Goal: Task Accomplishment & Management: Manage account settings

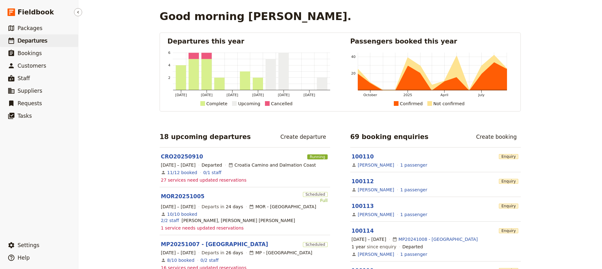
click at [32, 41] on span "Departures" at bounding box center [33, 41] width 30 height 6
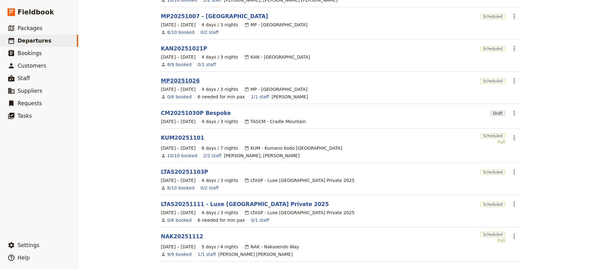
scroll to position [146, 0]
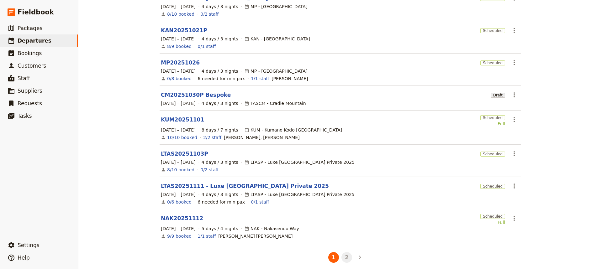
click at [344, 253] on button "2" at bounding box center [347, 257] width 11 height 11
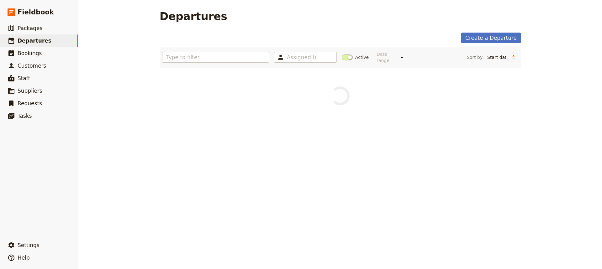
scroll to position [0, 0]
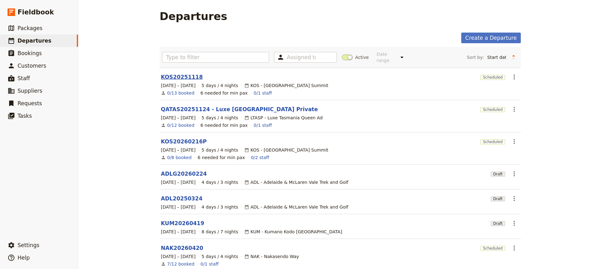
click at [172, 73] on link "KOS20251118" at bounding box center [182, 77] width 42 height 8
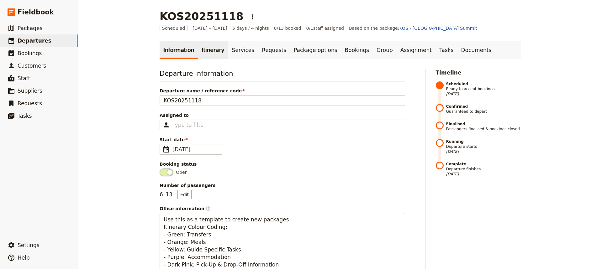
click at [205, 52] on link "Itinerary" at bounding box center [213, 50] width 30 height 18
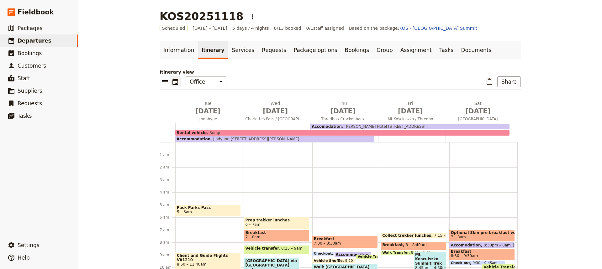
scroll to position [56, 0]
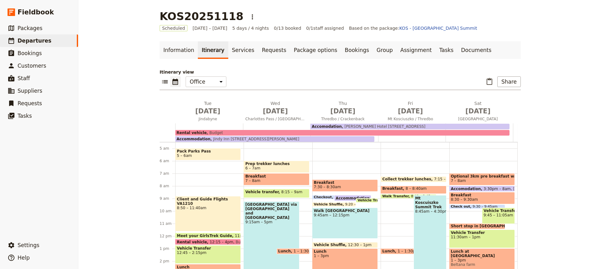
click at [205, 52] on link "Itinerary" at bounding box center [213, 50] width 30 height 18
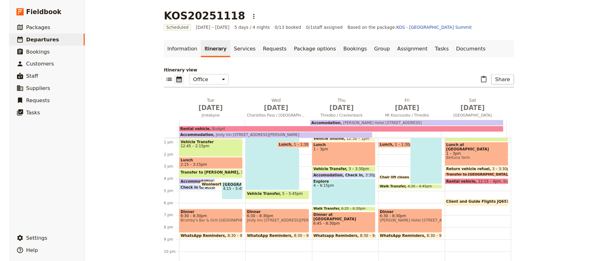
scroll to position [161, 0]
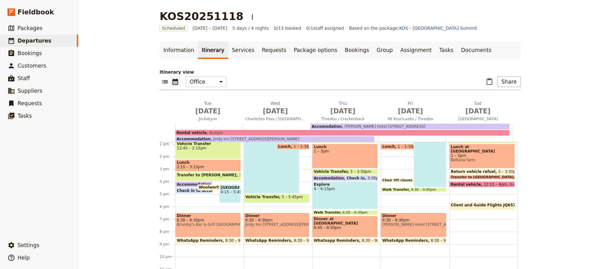
click at [338, 226] on div "Dinner at Candlelight Lodge 6:45 – 8:30pm" at bounding box center [345, 227] width 66 height 22
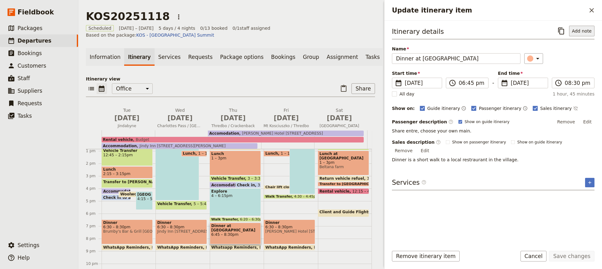
click at [581, 29] on button "Add note" at bounding box center [581, 31] width 25 height 11
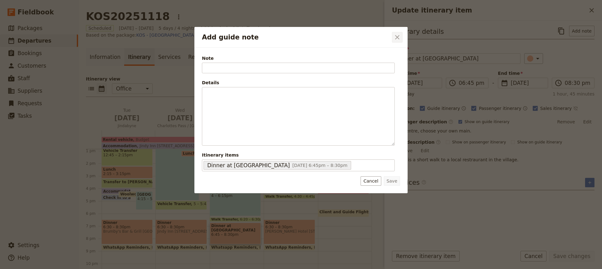
click at [399, 37] on icon "Close dialog" at bounding box center [398, 38] width 8 height 8
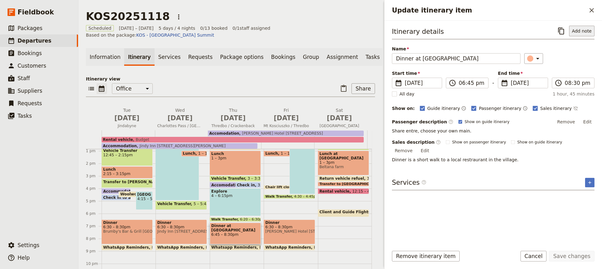
click at [580, 31] on button "Add note" at bounding box center [581, 31] width 25 height 11
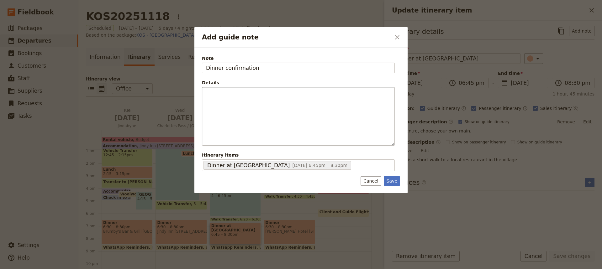
type input "Dinner confirmation"
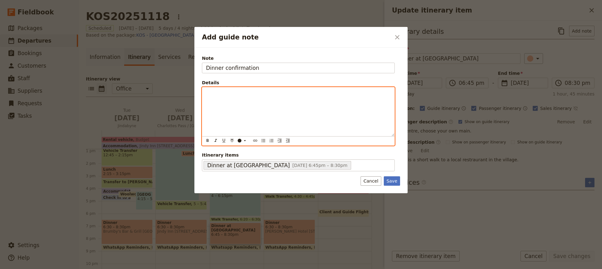
click at [203, 93] on div "Add guide note" at bounding box center [298, 112] width 192 height 49
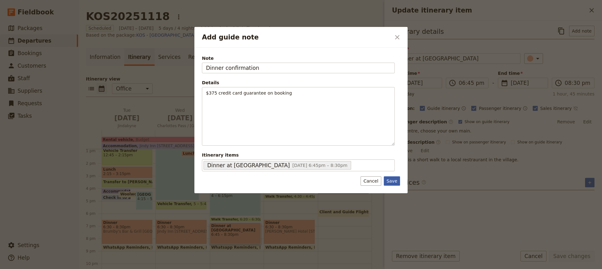
click at [389, 178] on button "Save" at bounding box center [392, 181] width 16 height 9
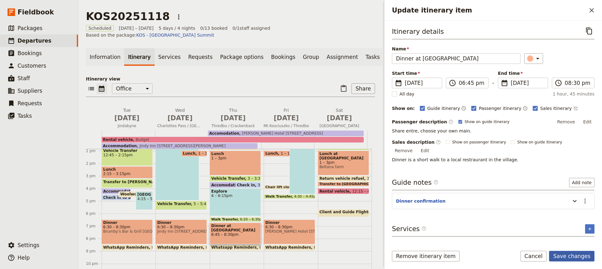
click at [566, 258] on button "Save changes" at bounding box center [571, 256] width 45 height 11
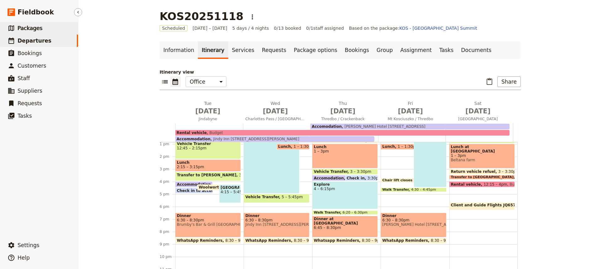
click at [27, 30] on span "Packages" at bounding box center [30, 28] width 25 height 6
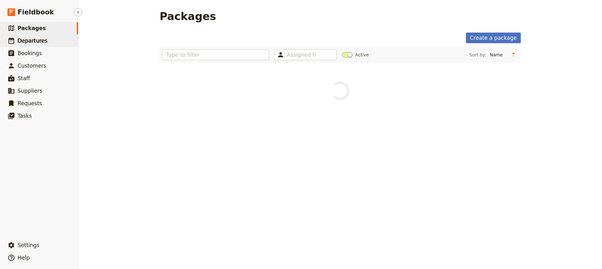
click at [29, 41] on span "Departures" at bounding box center [33, 41] width 30 height 6
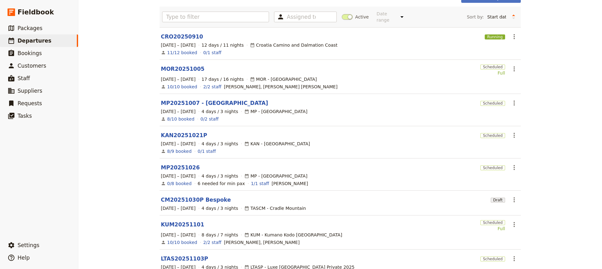
scroll to position [49, 0]
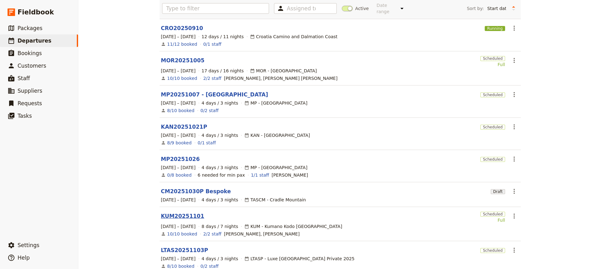
click at [174, 213] on link "KUM20251101" at bounding box center [182, 217] width 43 height 8
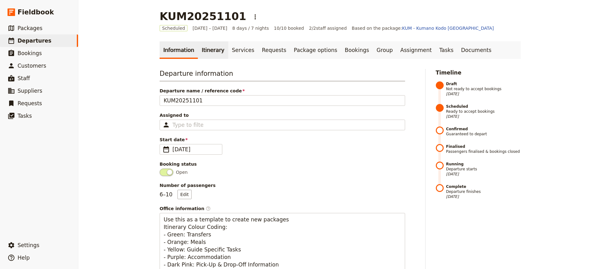
click at [205, 49] on link "Itinerary" at bounding box center [213, 50] width 30 height 18
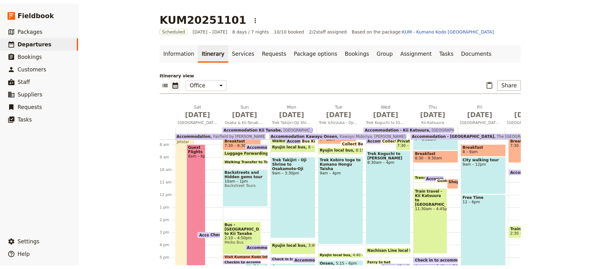
scroll to position [95, 0]
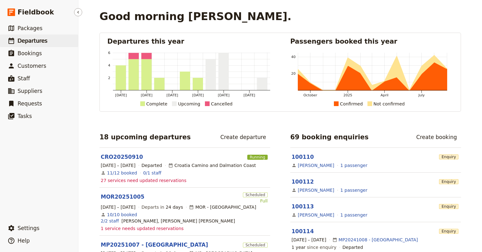
click at [30, 41] on span "Departures" at bounding box center [33, 41] width 30 height 6
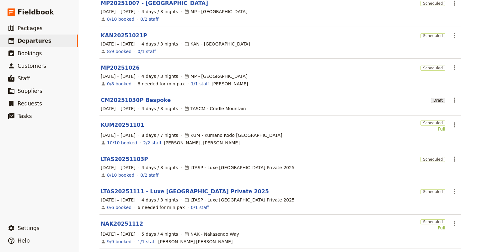
scroll to position [161, 0]
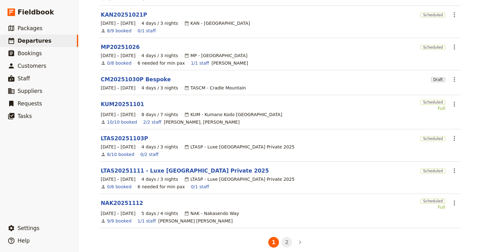
click at [284, 237] on button "2" at bounding box center [286, 242] width 11 height 11
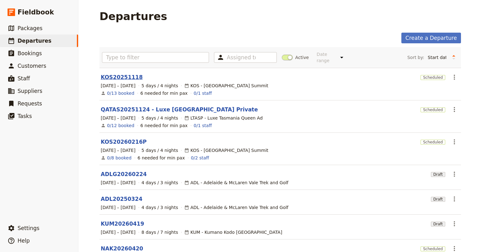
click at [114, 73] on link "KOS20251118" at bounding box center [122, 77] width 42 height 8
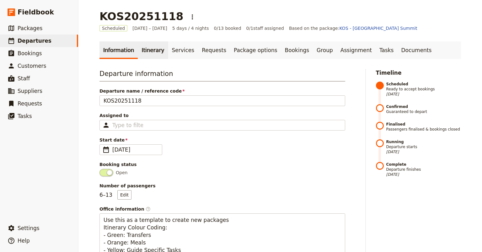
click at [146, 50] on link "Itinerary" at bounding box center [153, 50] width 30 height 18
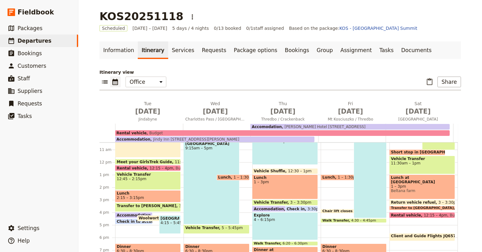
scroll to position [161, 0]
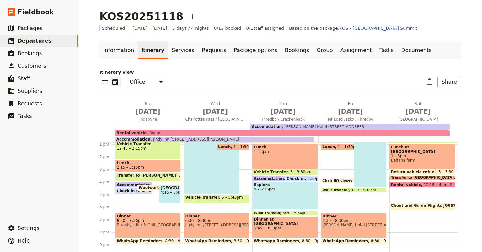
click at [285, 227] on div "Dinner at Candlelight Lodge 6:45 – 8:30pm" at bounding box center [285, 227] width 66 height 22
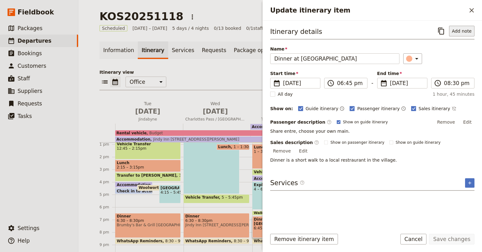
click at [459, 32] on button "Add note" at bounding box center [461, 31] width 25 height 11
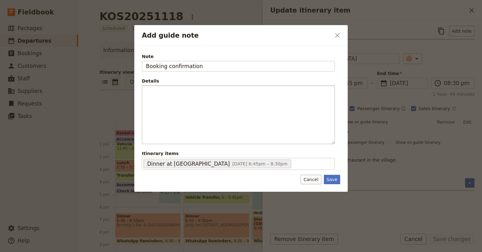
type input "Booking confirmation"
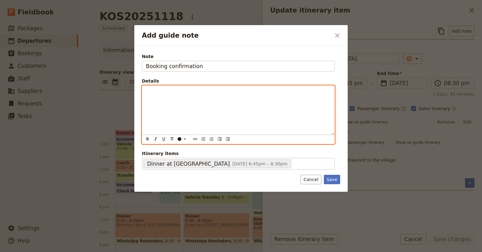
click at [148, 92] on p "Add guide note" at bounding box center [238, 91] width 185 height 6
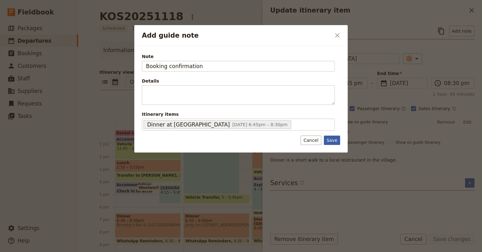
click at [332, 140] on form "Note Booking confirmation Details ​ ​ ​ ​ ​ ​ ​ ​ ​ ​ Itinerary items Dinner at…" at bounding box center [241, 99] width 198 height 92
click at [331, 140] on button "Save" at bounding box center [332, 139] width 16 height 9
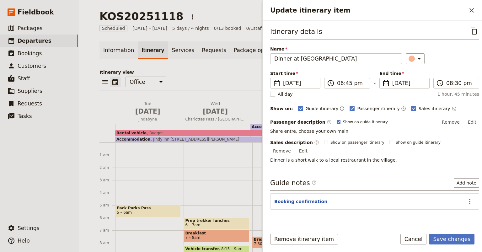
scroll to position [161, 0]
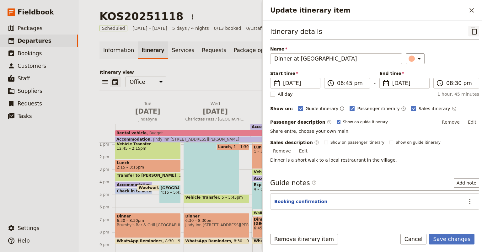
click at [470, 30] on icon "Copy itinerary item" at bounding box center [474, 31] width 8 height 8
click at [466, 198] on icon "Actions" at bounding box center [470, 202] width 8 height 8
click at [445, 207] on span "Edit note" at bounding box center [447, 206] width 20 height 6
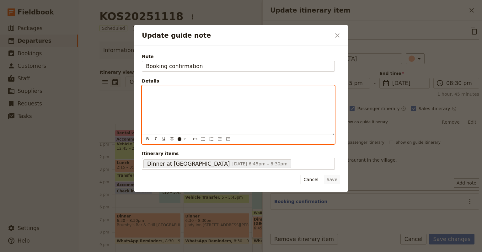
click at [146, 90] on p "Update guide note" at bounding box center [238, 91] width 185 height 6
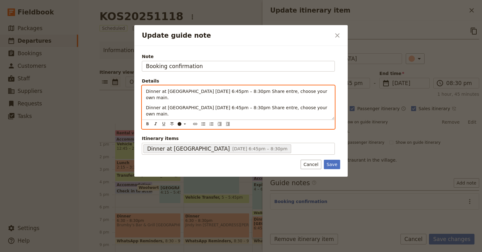
drag, startPoint x: 159, startPoint y: 114, endPoint x: 145, endPoint y: 107, distance: 16.3
click at [145, 107] on div "Dinner at Candlelight Lodge 20 Nov 2025, 6:45pm – 8:30pm Share entre, choose yo…" at bounding box center [238, 103] width 192 height 34
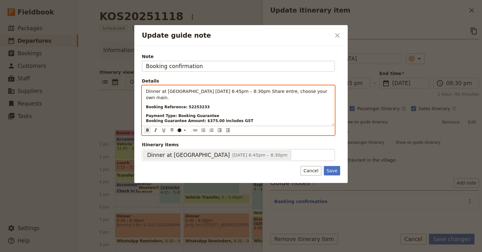
click at [147, 102] on div "Dinner at Candlelight Lodge 20 Nov 2025, 6:45pm – 8:30pm Share entre, choose yo…" at bounding box center [238, 106] width 192 height 40
click at [146, 107] on strong "Booking Reference: 52253233" at bounding box center [178, 107] width 64 height 4
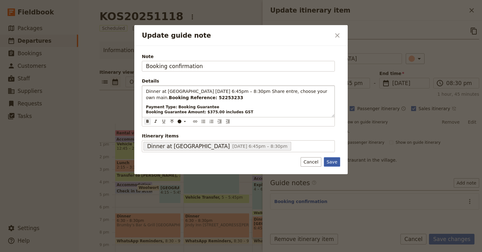
click at [331, 162] on div "Note Booking confirmation Details Dinner at Candlelight Lodge 20 Nov 2025, 6:45…" at bounding box center [240, 110] width 213 height 128
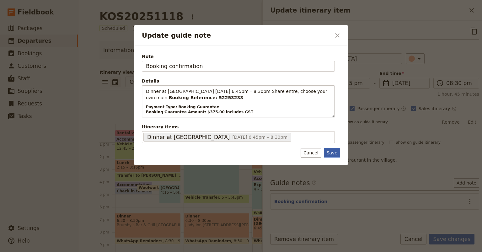
click at [332, 151] on button "Save" at bounding box center [332, 152] width 16 height 9
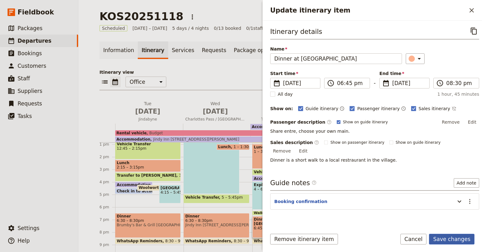
click at [450, 239] on button "Save changes" at bounding box center [451, 239] width 45 height 11
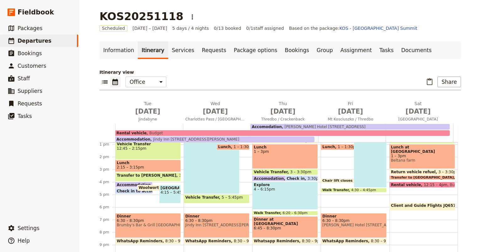
scroll to position [137, 0]
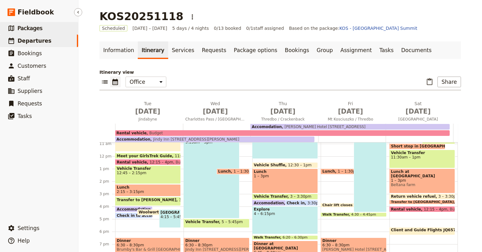
click at [26, 30] on span "Packages" at bounding box center [30, 28] width 25 height 6
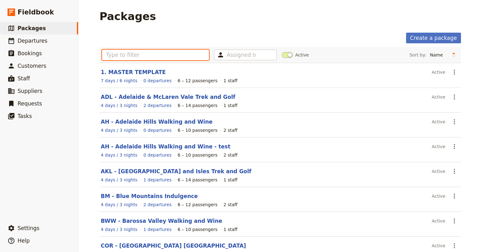
click at [110, 55] on input "text" at bounding box center [155, 55] width 107 height 11
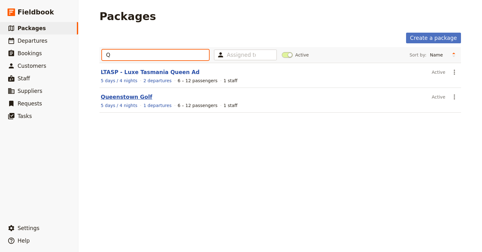
type input "Q"
click at [120, 98] on link "Queenstown Golf" at bounding box center [126, 97] width 51 height 6
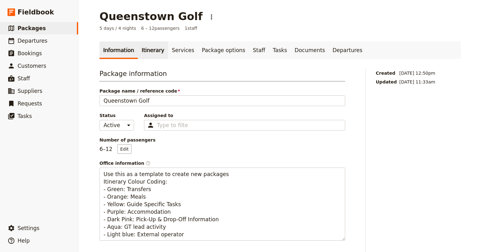
click at [145, 52] on link "Itinerary" at bounding box center [153, 50] width 30 height 18
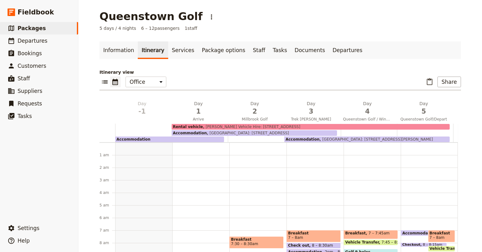
scroll to position [82, 0]
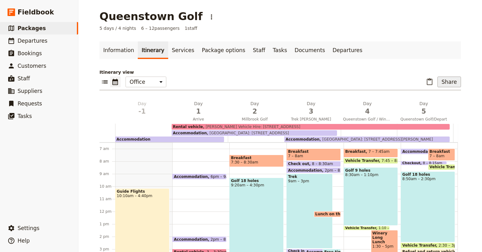
click at [448, 79] on button "Share" at bounding box center [449, 82] width 24 height 11
click at [436, 113] on span "Sales Brochure" at bounding box center [428, 113] width 33 height 6
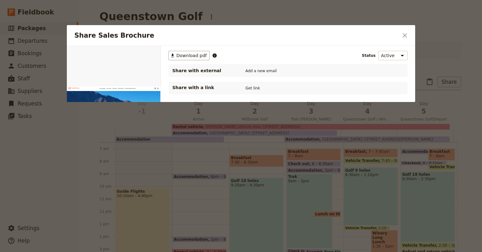
scroll to position [0, 0]
click at [252, 88] on button "Get link" at bounding box center [253, 88] width 18 height 7
click at [304, 89] on button "Get link" at bounding box center [300, 88] width 18 height 7
click at [407, 38] on icon "Close dialog" at bounding box center [405, 36] width 8 height 8
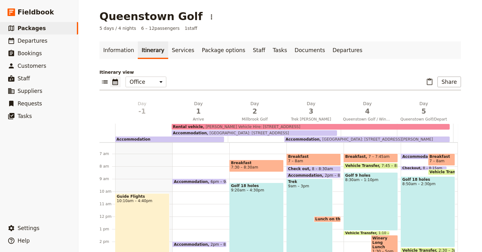
scroll to position [74, 0]
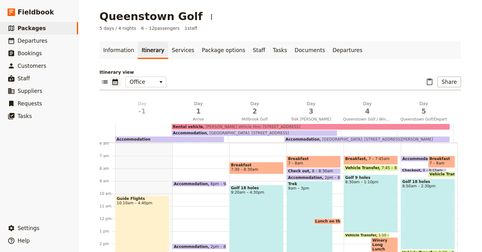
click at [139, 140] on span "Accommodation" at bounding box center [133, 139] width 34 height 4
select select "1"
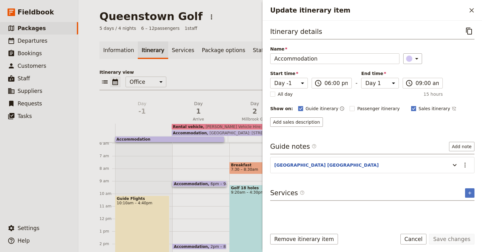
click at [411, 108] on rect "Update itinerary item" at bounding box center [413, 108] width 5 height 5
click at [411, 105] on input "Sales itinerary" at bounding box center [411, 105] width 0 height 0
checkbox input "false"
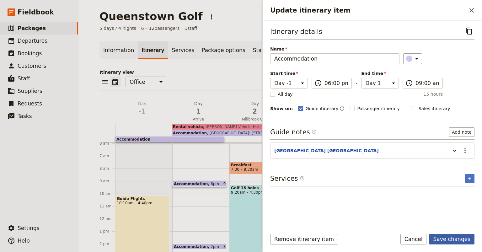
click at [447, 239] on button "Save changes" at bounding box center [451, 239] width 45 height 11
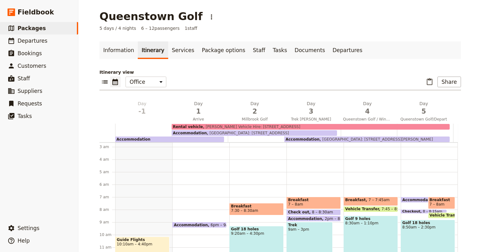
scroll to position [0, 0]
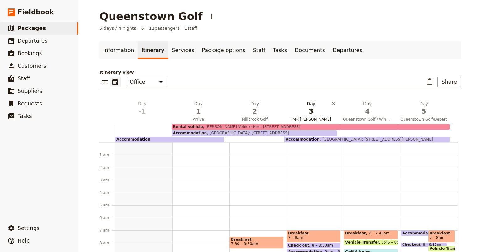
click at [316, 109] on span "3" at bounding box center [311, 111] width 49 height 9
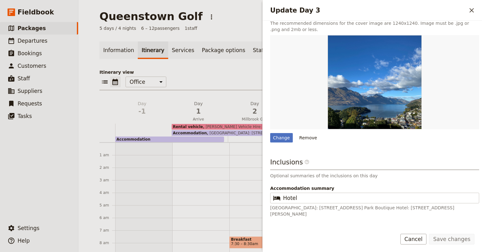
scroll to position [428, 0]
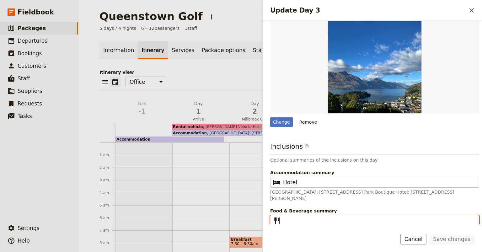
click at [288, 219] on input "Food & Beverage summary ​" at bounding box center [379, 221] width 192 height 8
type input "b"
type input "B,D"
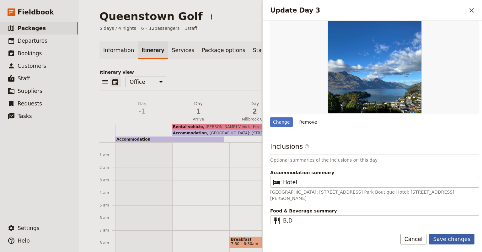
click at [447, 239] on button "Save changes" at bounding box center [451, 239] width 45 height 11
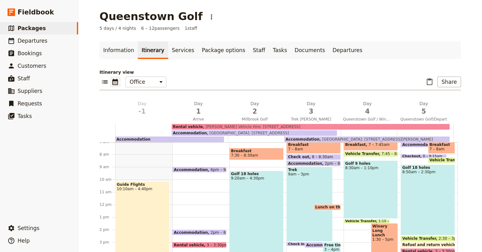
scroll to position [89, 0]
click at [321, 209] on span at bounding box center [327, 208] width 27 height 3
select select "3"
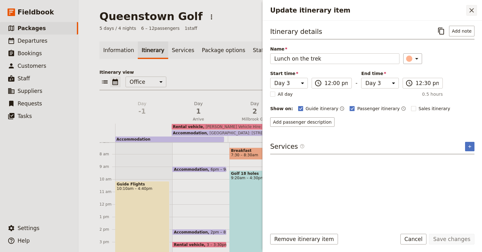
click at [471, 10] on icon "Close drawer" at bounding box center [471, 10] width 4 height 4
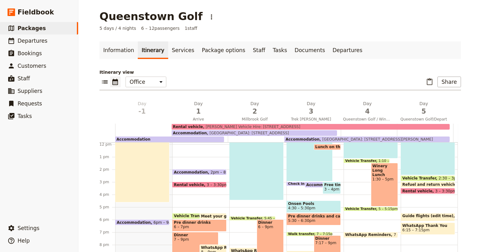
scroll to position [161, 0]
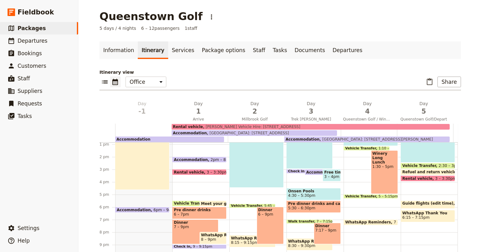
click at [183, 231] on div "Dinner 7 – 9pm" at bounding box center [195, 231] width 46 height 25
select select "1"
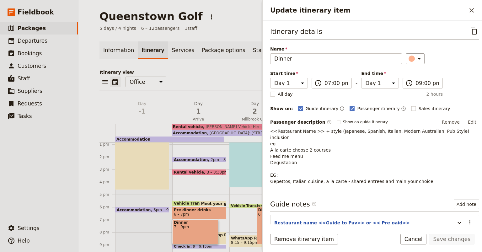
click at [411, 106] on rect "Update itinerary item" at bounding box center [413, 108] width 5 height 5
click at [411, 105] on input "Sales itinerary" at bounding box center [411, 105] width 0 height 0
checkbox input "true"
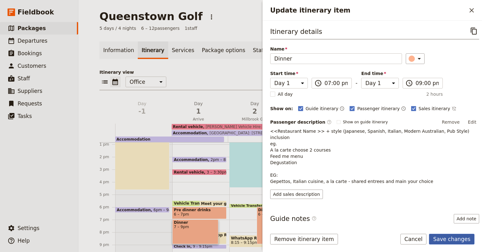
click at [450, 239] on button "Save changes" at bounding box center [451, 239] width 45 height 11
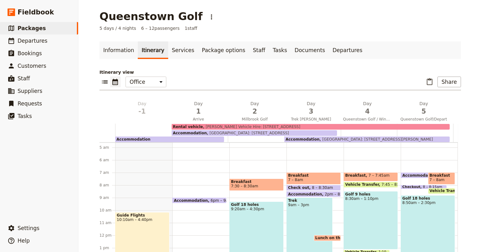
scroll to position [56, 0]
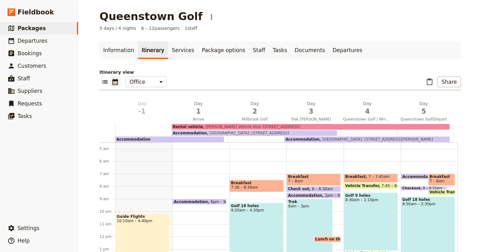
click at [258, 182] on span "Breakfast" at bounding box center [256, 183] width 51 height 4
select select "2"
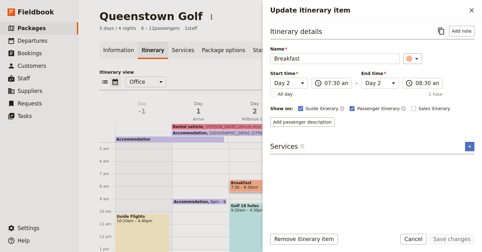
click at [411, 106] on rect "Update itinerary item" at bounding box center [413, 108] width 5 height 5
click at [411, 105] on input "Sales itinerary" at bounding box center [411, 105] width 0 height 0
checkbox input "true"
click at [449, 236] on button "Save changes" at bounding box center [451, 239] width 45 height 11
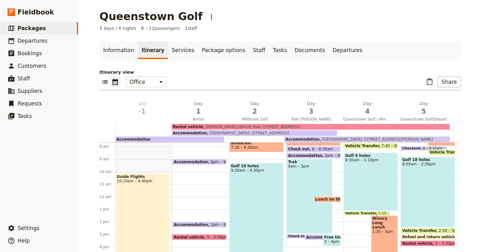
scroll to position [98, 0]
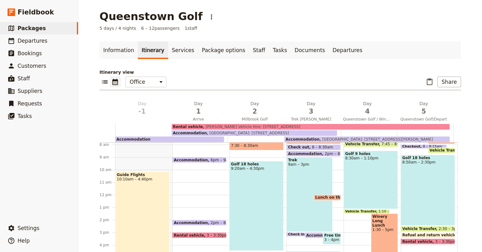
click at [245, 210] on div "Golf 18 holes 9:20am – 4:30pm" at bounding box center [256, 206] width 54 height 90
select select "2"
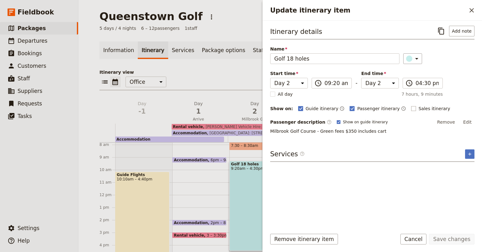
click at [411, 107] on rect "Update itinerary item" at bounding box center [413, 108] width 5 height 5
click at [411, 105] on input "Sales itinerary" at bounding box center [411, 105] width 0 height 0
checkbox input "true"
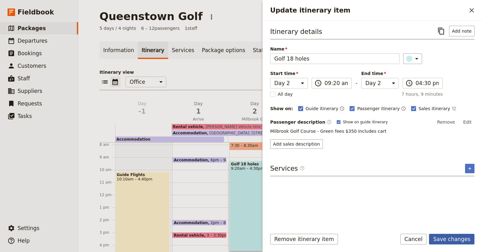
click at [450, 237] on button "Save changes" at bounding box center [451, 239] width 45 height 11
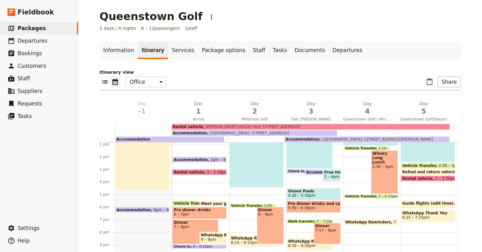
scroll to position [35, 0]
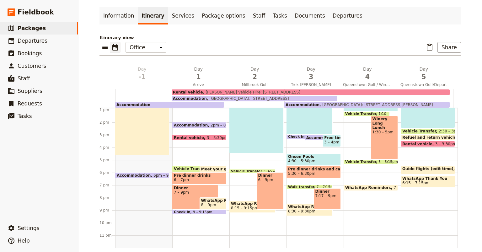
click at [259, 194] on div "Dinner 6 – 9pm" at bounding box center [270, 190] width 27 height 37
select select "2"
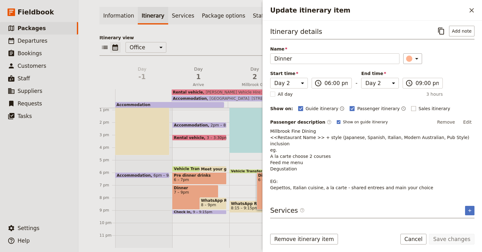
click at [411, 106] on rect "Update itinerary item" at bounding box center [413, 108] width 5 height 5
click at [411, 105] on input "Sales itinerary" at bounding box center [411, 105] width 0 height 0
checkbox input "true"
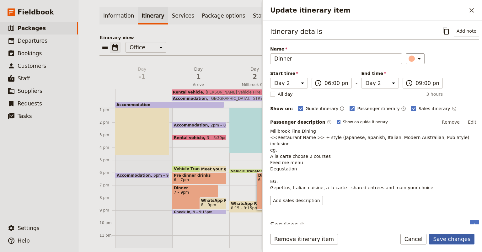
click at [452, 240] on button "Save changes" at bounding box center [451, 239] width 45 height 11
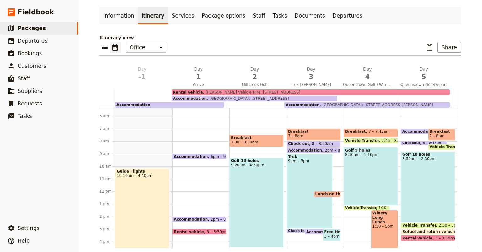
scroll to position [39, 0]
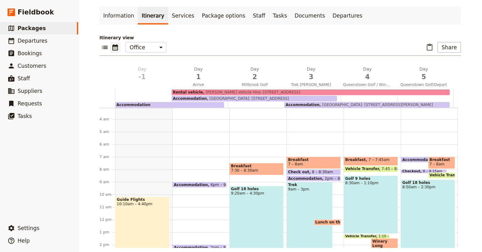
click at [315, 162] on span "7 – 8am" at bounding box center [313, 164] width 51 height 4
select select "3"
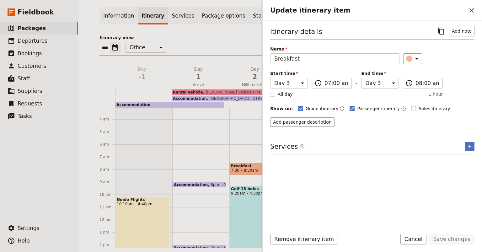
click at [411, 106] on rect "Update itinerary item" at bounding box center [413, 108] width 5 height 5
click at [411, 105] on input "Sales itinerary" at bounding box center [411, 105] width 0 height 0
checkbox input "true"
click at [448, 239] on button "Save changes" at bounding box center [451, 239] width 45 height 11
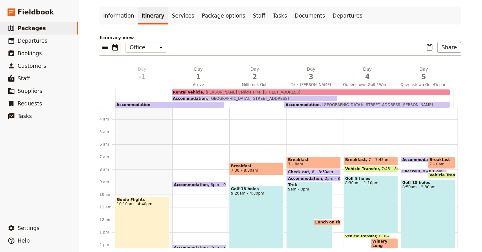
click at [297, 210] on div "Trek 9am – 3pm" at bounding box center [309, 219] width 46 height 75
select select "3"
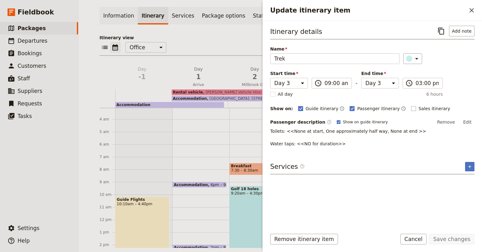
click at [411, 108] on rect "Update itinerary item" at bounding box center [413, 108] width 5 height 5
click at [411, 105] on input "Sales itinerary" at bounding box center [411, 105] width 0 height 0
checkbox input "true"
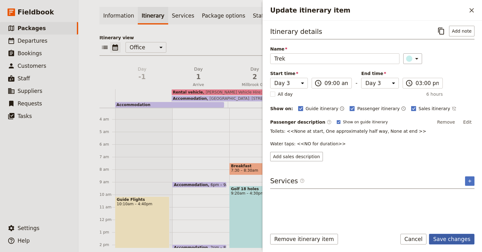
click at [454, 239] on button "Save changes" at bounding box center [451, 239] width 45 height 11
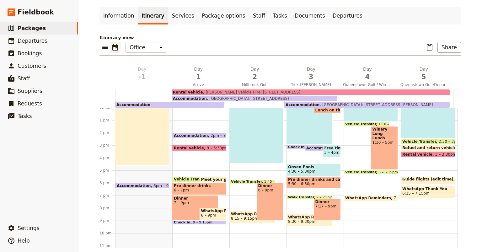
scroll to position [148, 0]
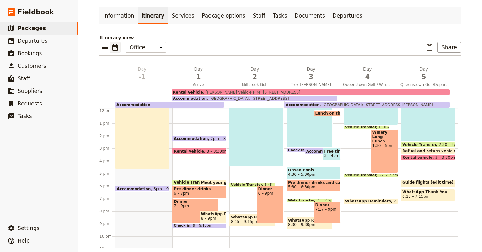
click at [317, 173] on span "4:30 – 5:30pm" at bounding box center [313, 174] width 51 height 4
select select "3"
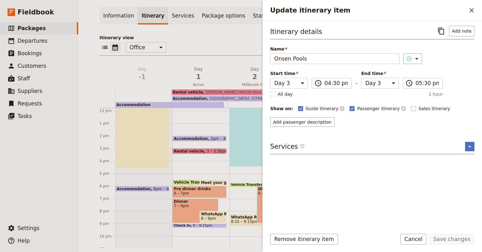
click at [411, 107] on rect "Update itinerary item" at bounding box center [413, 108] width 5 height 5
click at [411, 105] on input "Sales itinerary" at bounding box center [411, 105] width 0 height 0
checkbox input "true"
click at [449, 241] on button "Save changes" at bounding box center [451, 239] width 45 height 11
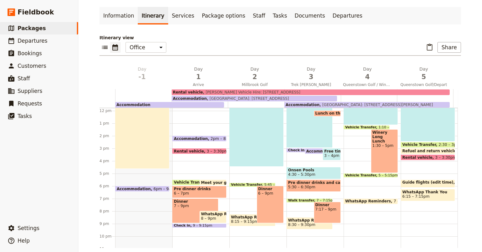
click at [322, 215] on div "Dinner 7:17 – 9pm" at bounding box center [327, 212] width 27 height 21
select select "3"
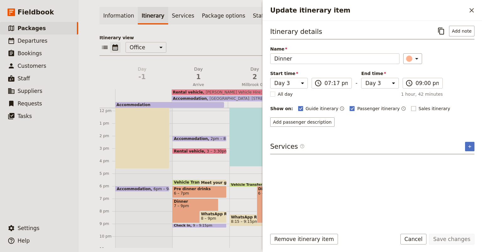
click at [411, 108] on rect "Update itinerary item" at bounding box center [413, 108] width 5 height 5
click at [411, 105] on input "Sales itinerary" at bounding box center [411, 105] width 0 height 0
checkbox input "true"
click at [448, 239] on button "Save changes" at bounding box center [451, 239] width 45 height 11
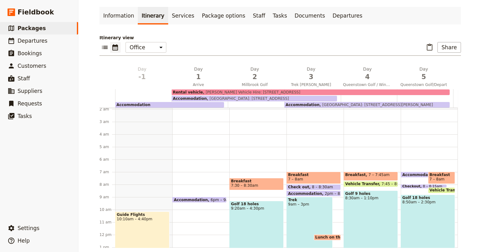
scroll to position [23, 0]
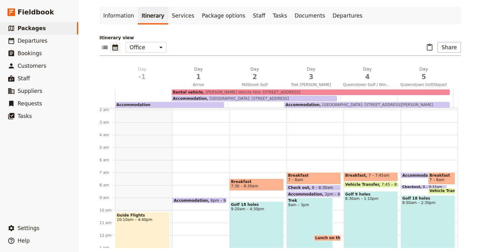
click at [368, 177] on span "7 – 7:45am" at bounding box center [378, 176] width 21 height 7
select select "4"
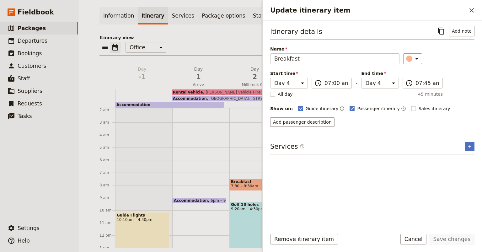
click at [411, 106] on rect "Update itinerary item" at bounding box center [413, 108] width 5 height 5
click at [411, 105] on input "Sales itinerary" at bounding box center [411, 105] width 0 height 0
checkbox input "true"
click at [445, 239] on button "Save changes" at bounding box center [451, 239] width 45 height 11
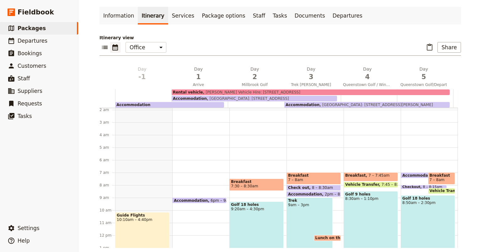
click at [371, 210] on div "Golf 9 holes 8:30am – 1:10pm" at bounding box center [370, 220] width 54 height 58
select select "4"
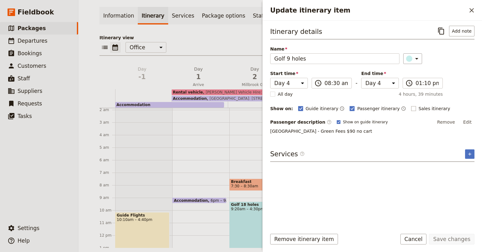
click at [411, 108] on rect "Update itinerary item" at bounding box center [413, 108] width 5 height 5
click at [411, 105] on input "Sales itinerary" at bounding box center [411, 105] width 0 height 0
checkbox input "true"
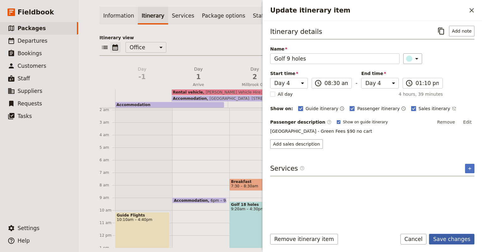
click at [452, 242] on button "Save changes" at bounding box center [451, 239] width 45 height 11
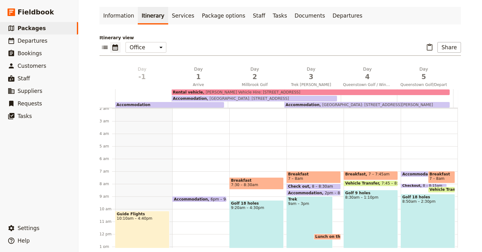
scroll to position [100, 0]
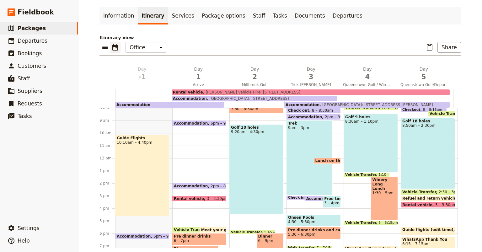
click at [371, 193] on div "Winery Long Lunch 1:30 – 5pm" at bounding box center [384, 199] width 27 height 44
select select "4"
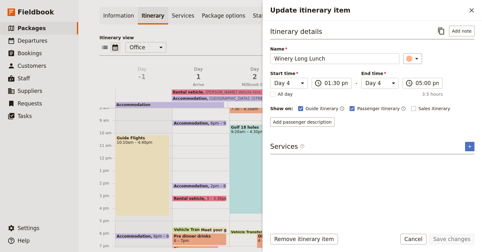
click at [411, 107] on rect "Update itinerary item" at bounding box center [413, 108] width 5 height 5
click at [411, 105] on input "Sales itinerary" at bounding box center [411, 105] width 0 height 0
checkbox input "true"
click at [443, 239] on button "Save changes" at bounding box center [451, 239] width 45 height 11
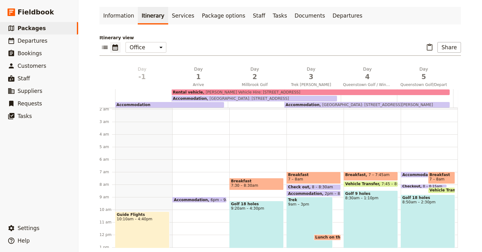
scroll to position [23, 0]
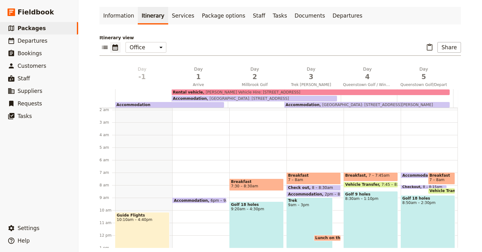
click at [440, 178] on span "7 – 8am" at bounding box center [441, 180] width 24 height 4
select select "5"
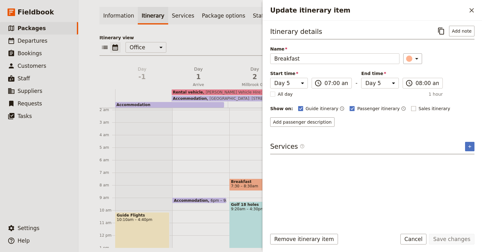
click at [411, 107] on rect "Update itinerary item" at bounding box center [413, 108] width 5 height 5
click at [411, 105] on input "Sales itinerary" at bounding box center [411, 105] width 0 height 0
checkbox input "true"
click at [455, 236] on button "Save changes" at bounding box center [451, 239] width 45 height 11
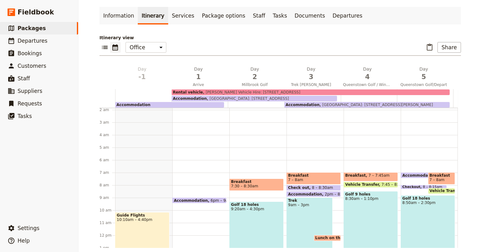
click at [421, 223] on div "Golf 18 holes 8:50am – 2:30pm" at bounding box center [428, 230] width 54 height 71
select select "5"
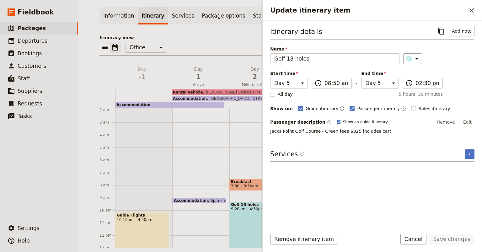
click at [411, 107] on rect "Update itinerary item" at bounding box center [413, 108] width 5 height 5
click at [411, 105] on input "Sales itinerary" at bounding box center [411, 105] width 0 height 0
checkbox input "true"
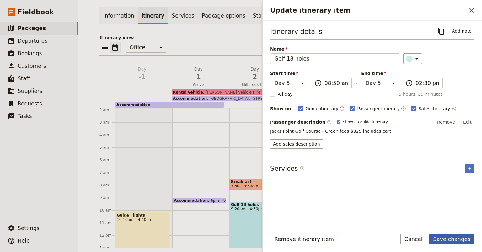
click at [450, 239] on button "Save changes" at bounding box center [451, 239] width 45 height 11
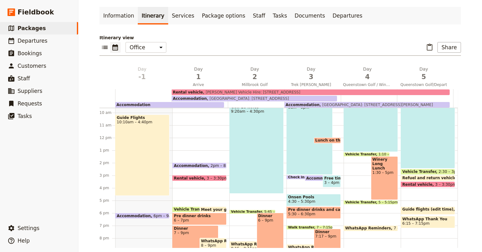
scroll to position [120, 0]
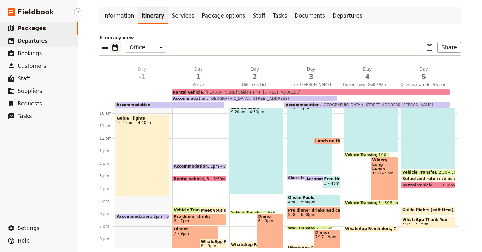
click at [29, 40] on span "Departures" at bounding box center [33, 41] width 30 height 6
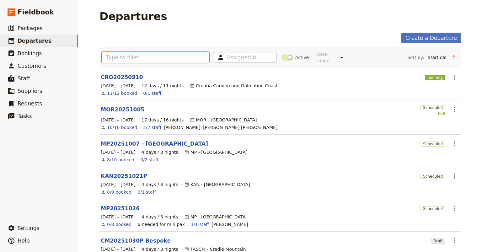
click at [107, 55] on input "text" at bounding box center [155, 57] width 107 height 11
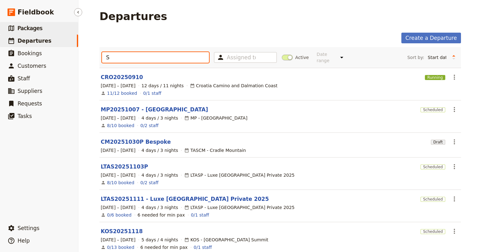
type input "S"
click at [33, 29] on span "Packages" at bounding box center [30, 28] width 25 height 6
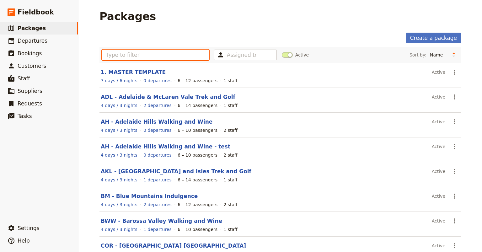
click at [104, 56] on input "text" at bounding box center [155, 55] width 107 height 11
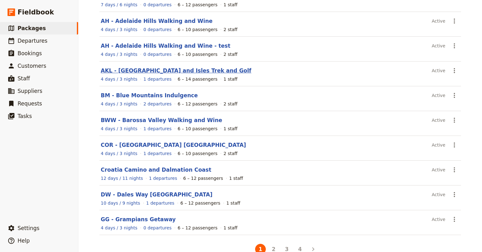
scroll to position [88, 0]
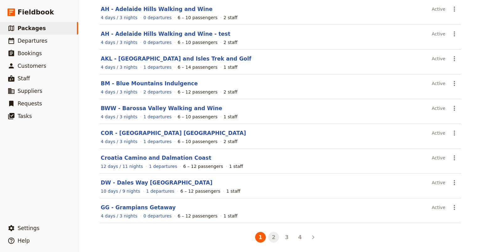
type input "S"
click at [270, 235] on button "2" at bounding box center [273, 237] width 11 height 11
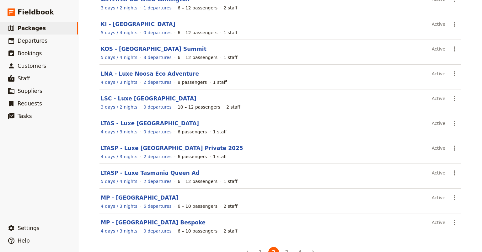
scroll to position [83, 0]
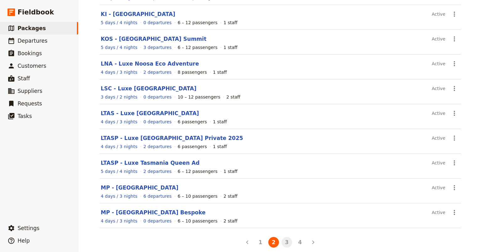
click at [285, 240] on button "3" at bounding box center [286, 242] width 11 height 11
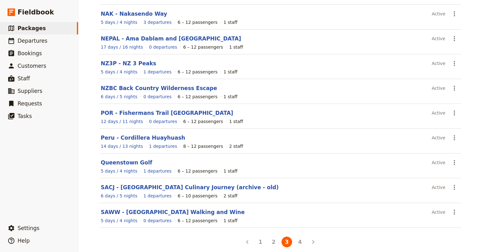
scroll to position [88, 0]
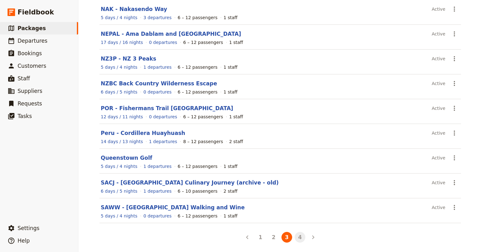
click at [298, 236] on button "4" at bounding box center [300, 237] width 11 height 11
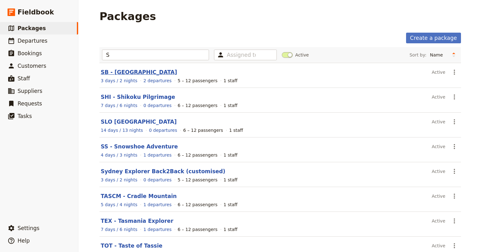
click at [137, 72] on link "SB - Sydney Beaches" at bounding box center [139, 72] width 76 height 6
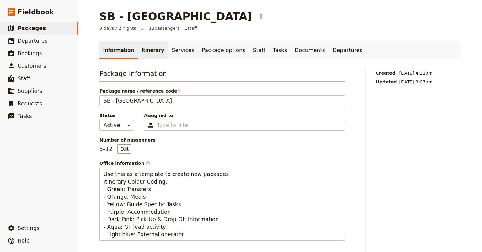
click at [146, 51] on link "Itinerary" at bounding box center [153, 50] width 30 height 18
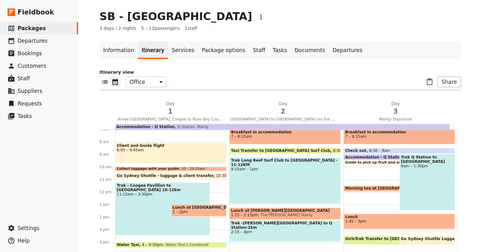
scroll to position [85, 0]
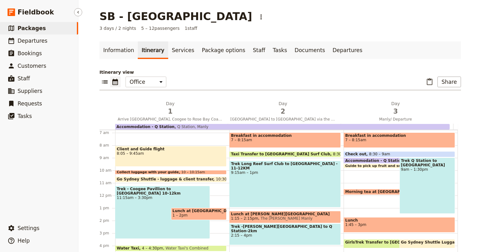
click at [27, 29] on span "Packages" at bounding box center [32, 28] width 28 height 6
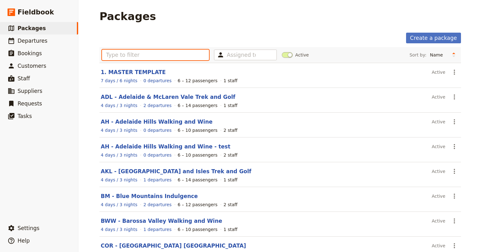
click at [106, 55] on input "text" at bounding box center [155, 55] width 107 height 11
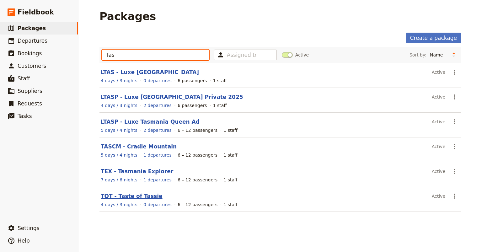
type input "Tas"
click at [124, 195] on link "TOT - Taste of Tassie" at bounding box center [132, 196] width 62 height 6
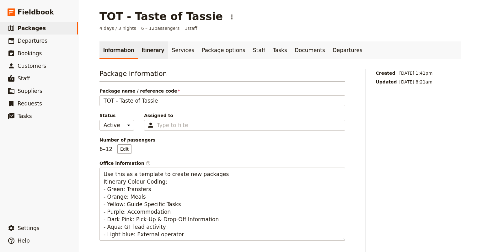
click at [146, 51] on link "Itinerary" at bounding box center [153, 50] width 30 height 18
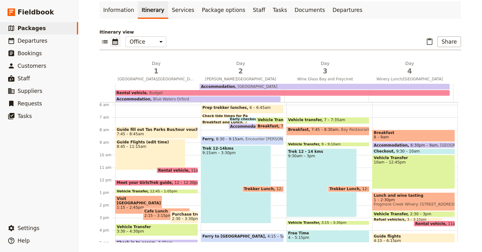
scroll to position [70, 0]
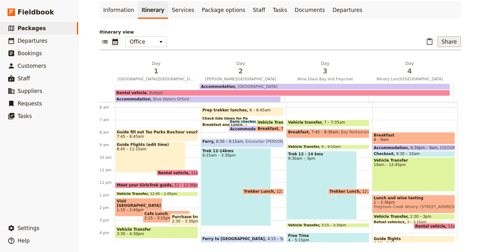
click at [451, 44] on button "Share" at bounding box center [449, 41] width 24 height 11
click at [437, 73] on span "Sales Brochure" at bounding box center [428, 73] width 33 height 6
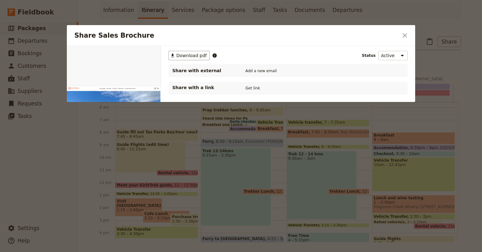
scroll to position [0, 0]
click at [253, 86] on button "Get link" at bounding box center [253, 88] width 18 height 7
click at [406, 34] on icon "Close dialog" at bounding box center [404, 35] width 4 height 4
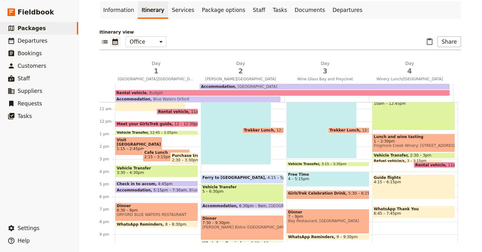
scroll to position [132, 0]
click at [147, 208] on span "6:30 – 8pm" at bounding box center [157, 210] width 80 height 4
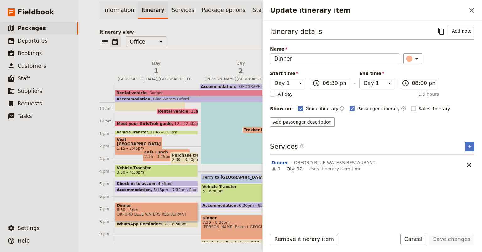
click at [411, 106] on rect "Update itinerary item" at bounding box center [413, 108] width 5 height 5
click at [411, 105] on input "Sales itinerary" at bounding box center [411, 105] width 0 height 0
checkbox input "true"
click at [452, 242] on button "Save changes" at bounding box center [451, 239] width 45 height 11
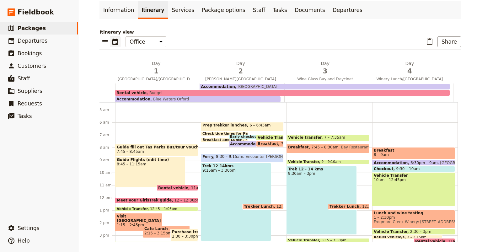
scroll to position [55, 0]
click at [266, 144] on span at bounding box center [269, 145] width 27 height 3
select select "2"
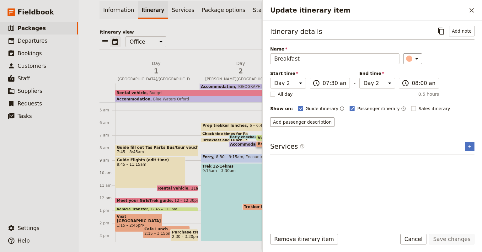
click at [411, 108] on rect "Update itinerary item" at bounding box center [413, 108] width 5 height 5
click at [411, 105] on input "Sales itinerary" at bounding box center [411, 105] width 0 height 0
checkbox input "true"
click at [458, 239] on button "Save changes" at bounding box center [451, 239] width 45 height 11
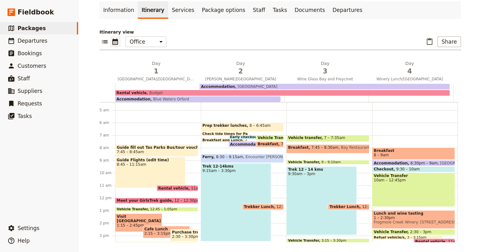
click at [224, 216] on div "Trek 12-14kms 9:15am – 3:30pm" at bounding box center [236, 202] width 70 height 78
select select "2"
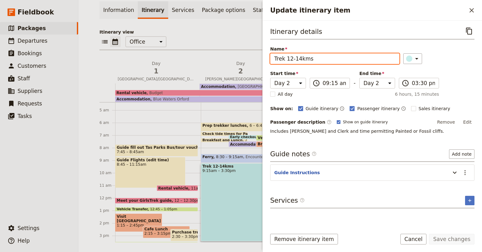
click at [285, 58] on input "Trek 12-14kms" at bounding box center [334, 58] width 129 height 11
type input "Trek [PERSON_NAME][GEOGRAPHIC_DATA] 12-14kms"
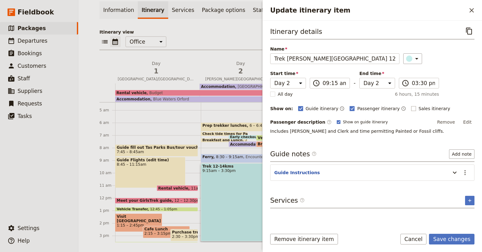
click at [411, 107] on rect "Update itinerary item" at bounding box center [413, 108] width 5 height 5
click at [411, 105] on input "Sales itinerary" at bounding box center [411, 105] width 0 height 0
checkbox input "true"
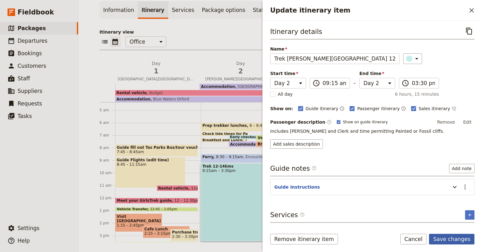
click at [449, 239] on button "Save changes" at bounding box center [451, 239] width 45 height 11
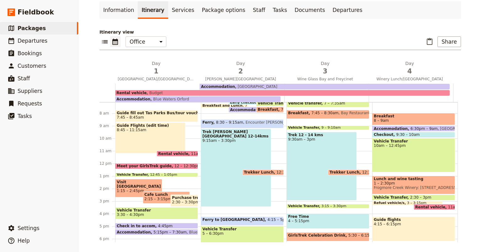
scroll to position [90, 0]
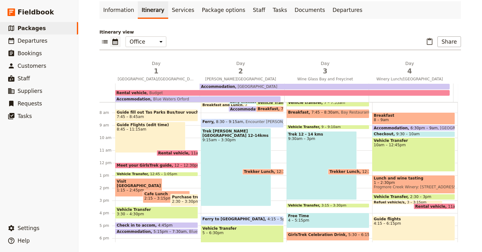
click at [258, 172] on span at bounding box center [262, 173] width 41 height 3
select select "2"
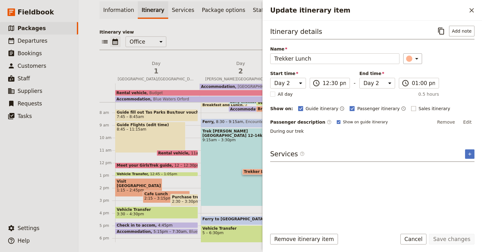
click at [411, 107] on rect "Update itinerary item" at bounding box center [413, 108] width 5 height 5
click at [411, 105] on input "Sales itinerary" at bounding box center [411, 105] width 0 height 0
checkbox input "true"
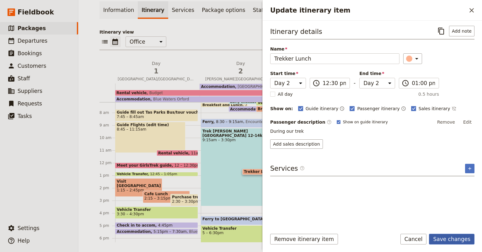
click at [449, 237] on button "Save changes" at bounding box center [451, 239] width 45 height 11
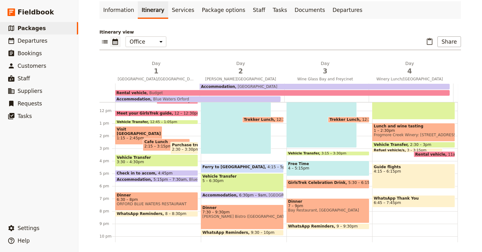
scroll to position [144, 0]
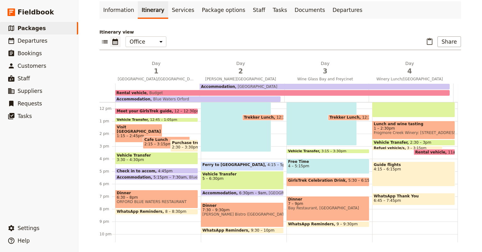
click at [236, 207] on span "Dinner" at bounding box center [242, 205] width 80 height 4
select select "2"
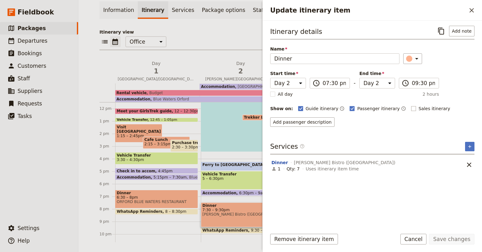
click at [411, 107] on rect "Update itinerary item" at bounding box center [413, 108] width 5 height 5
click at [411, 105] on input "Sales itinerary" at bounding box center [411, 105] width 0 height 0
checkbox input "true"
click at [453, 238] on button "Save changes" at bounding box center [451, 239] width 45 height 11
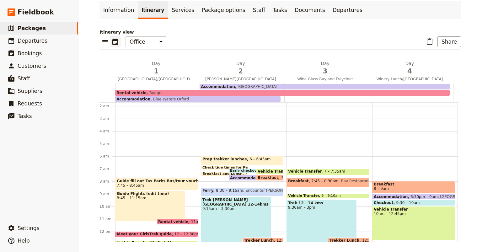
scroll to position [21, 0]
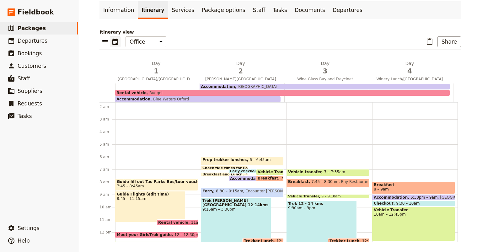
click at [338, 183] on span "Bay Restaurant, [GEOGRAPHIC_DATA]" at bounding box center [374, 182] width 73 height 7
select select "3"
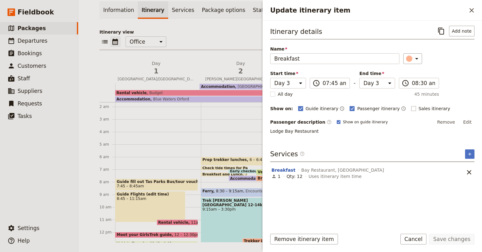
click at [411, 107] on rect "Update itinerary item" at bounding box center [413, 108] width 5 height 5
click at [411, 105] on input "Sales itinerary" at bounding box center [411, 105] width 0 height 0
checkbox input "true"
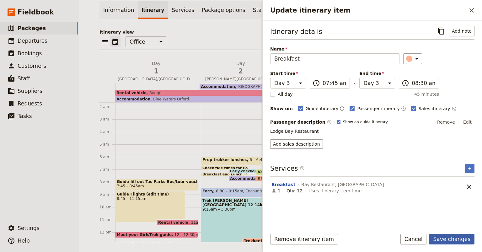
click at [446, 241] on button "Save changes" at bounding box center [451, 239] width 45 height 11
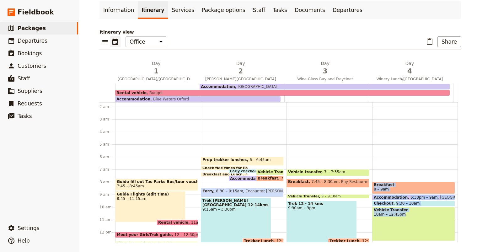
drag, startPoint x: 446, startPoint y: 241, endPoint x: 439, endPoint y: 229, distance: 13.9
click at [439, 229] on div "Breakfast 8 – 9am Accommodation 6:30pm – 9am Freycinet Lodge Checkout 9:30 – 10…" at bounding box center [415, 232] width 86 height 301
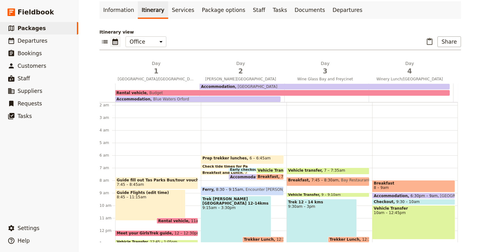
select select "4"
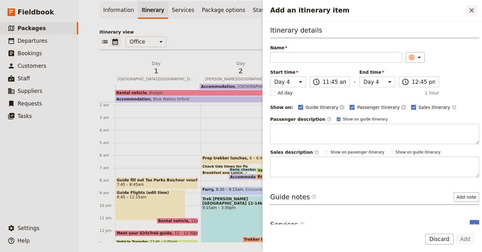
click at [472, 12] on icon "Close drawer" at bounding box center [472, 11] width 8 height 8
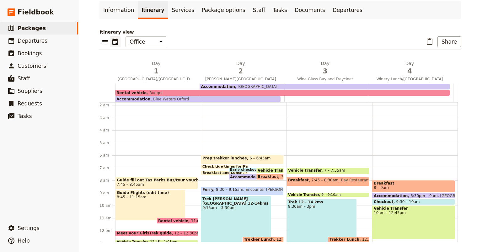
click at [306, 216] on div "Trek 12 - 14 kms 9:30am – 3pm" at bounding box center [321, 233] width 70 height 69
select select "3"
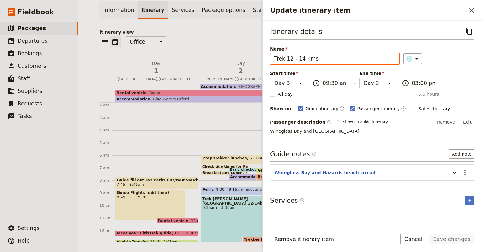
click at [285, 58] on input "Trek 12 - 14 kms" at bounding box center [334, 58] width 129 height 11
type input "Trek Wine Glass Bay 12 - 14 kms"
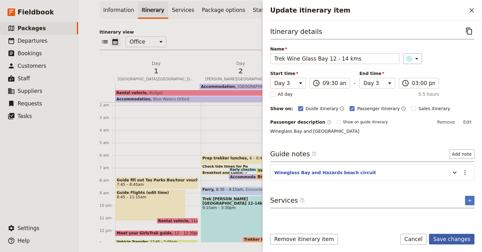
click at [453, 239] on button "Save changes" at bounding box center [451, 239] width 45 height 11
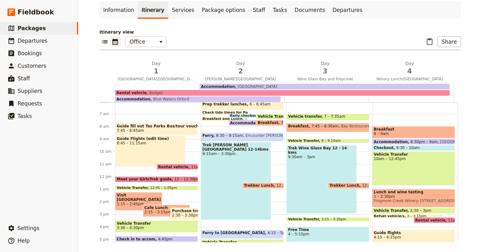
scroll to position [77, 0]
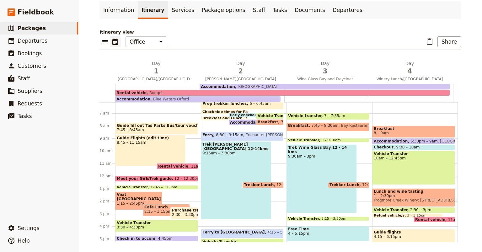
click at [305, 170] on div "Trek Wine Glass Bay 12 - 14 kms 9:30am – 3pm" at bounding box center [321, 178] width 70 height 69
select select "3"
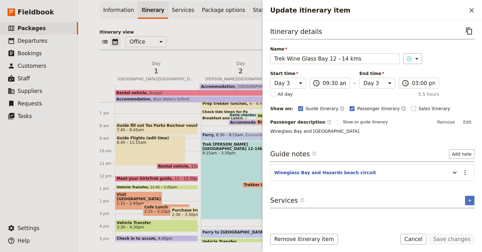
click at [411, 106] on rect "Update itinerary item" at bounding box center [413, 108] width 5 height 5
click at [411, 105] on input "Sales itinerary" at bounding box center [411, 105] width 0 height 0
checkbox input "true"
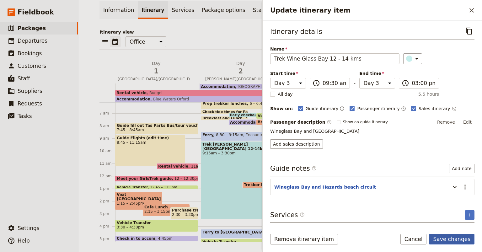
click at [456, 242] on button "Save changes" at bounding box center [451, 239] width 45 height 11
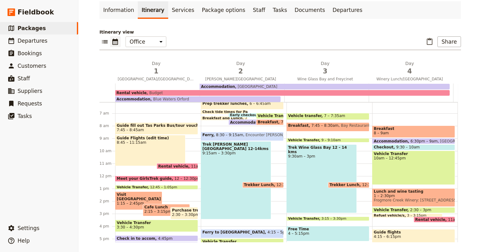
click at [341, 183] on span "Trekker Lunch" at bounding box center [345, 185] width 33 height 4
select select "3"
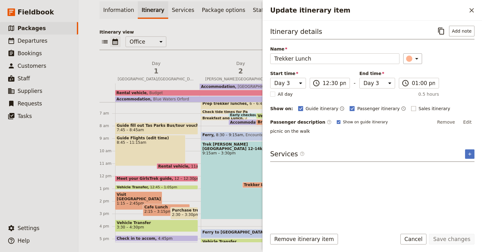
click at [411, 106] on rect "Update itinerary item" at bounding box center [413, 108] width 5 height 5
click at [411, 105] on input "Sales itinerary" at bounding box center [411, 105] width 0 height 0
checkbox input "true"
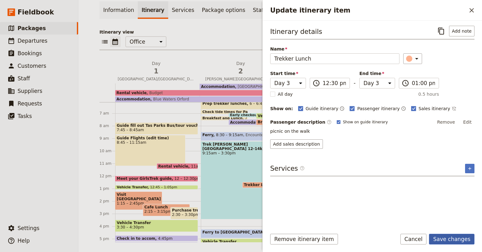
click at [457, 239] on button "Save changes" at bounding box center [451, 239] width 45 height 11
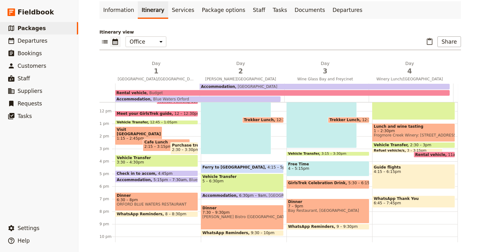
scroll to position [143, 0]
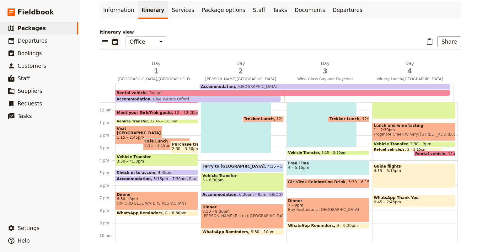
click at [324, 168] on span "4 – 5:15pm" at bounding box center [328, 167] width 80 height 4
select select "3"
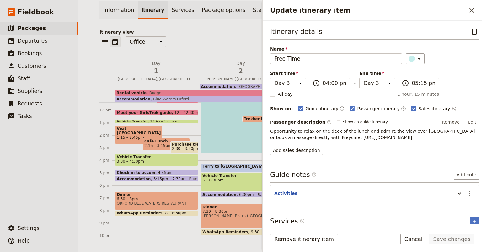
click at [240, 135] on div "Trek Maria Island 12-14kms 9:15am – 3:30pm" at bounding box center [236, 114] width 70 height 78
select select "2"
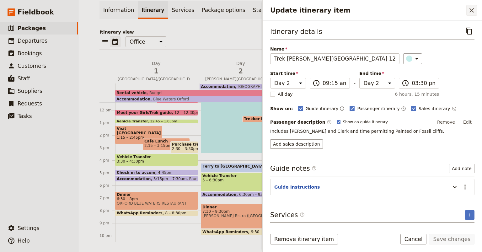
click at [471, 8] on icon "Close drawer" at bounding box center [472, 11] width 8 height 8
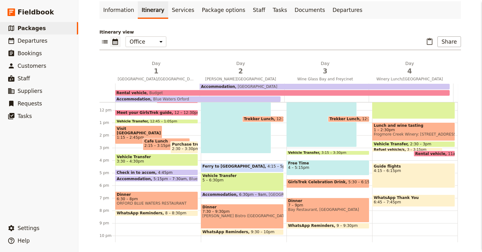
scroll to position [0, 0]
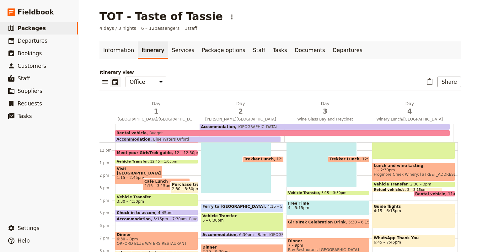
click at [324, 241] on span "Dinner" at bounding box center [328, 241] width 80 height 4
select select "3"
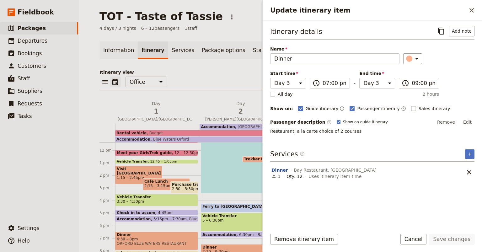
click at [411, 108] on rect "Update itinerary item" at bounding box center [413, 108] width 5 height 5
click at [411, 105] on input "Sales itinerary" at bounding box center [411, 105] width 0 height 0
checkbox input "true"
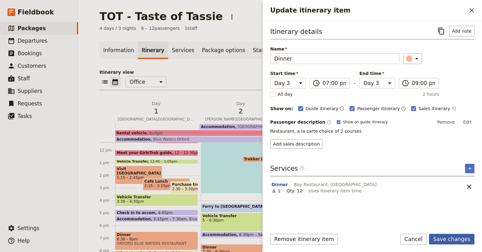
click at [448, 236] on button "Save changes" at bounding box center [451, 239] width 45 height 11
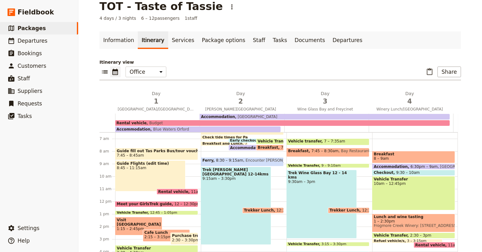
scroll to position [81, 0]
click at [405, 155] on span "Breakfast" at bounding box center [414, 154] width 80 height 4
select select "4"
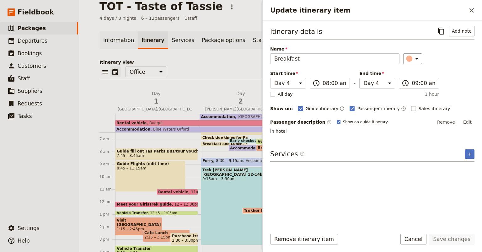
click at [411, 107] on rect "Update itinerary item" at bounding box center [413, 108] width 5 height 5
click at [411, 105] on input "Sales itinerary" at bounding box center [411, 105] width 0 height 0
checkbox input "true"
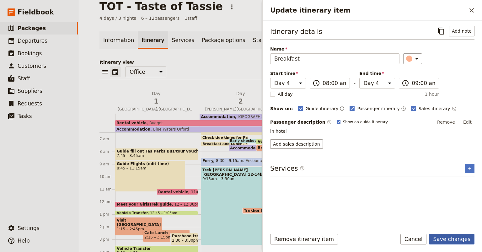
click at [452, 236] on button "Save changes" at bounding box center [451, 239] width 45 height 11
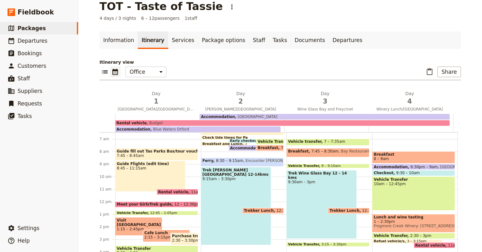
click at [421, 217] on span "Lunch and wine tasting" at bounding box center [414, 217] width 80 height 4
select select "4"
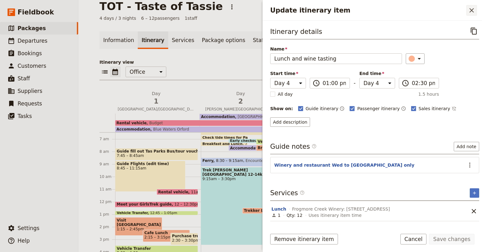
click at [469, 13] on icon "Close drawer" at bounding box center [472, 11] width 8 height 8
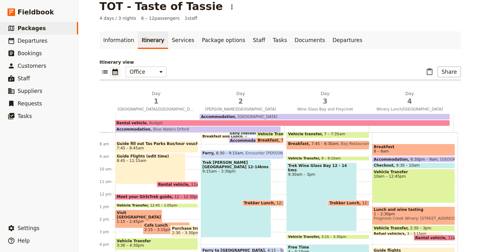
scroll to position [87, 0]
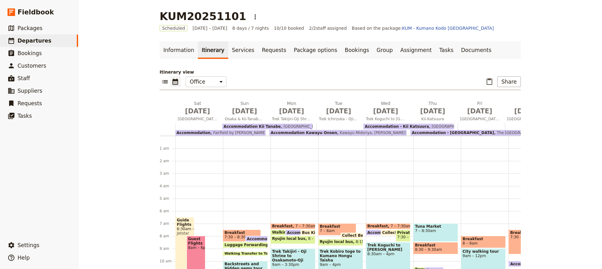
scroll to position [95, 0]
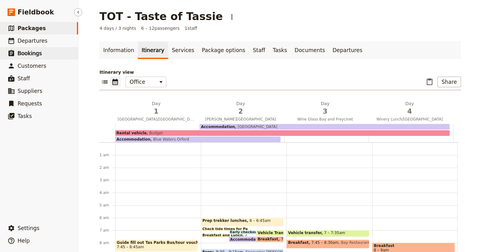
scroll to position [87, 0]
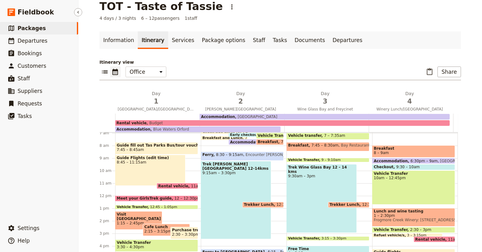
click at [33, 28] on span "Packages" at bounding box center [32, 28] width 28 height 6
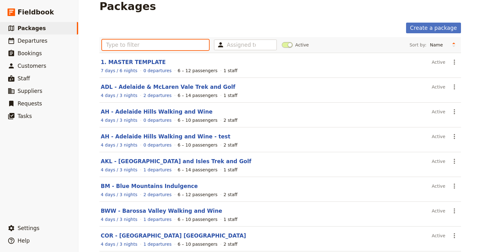
click at [113, 45] on input "text" at bounding box center [155, 45] width 107 height 11
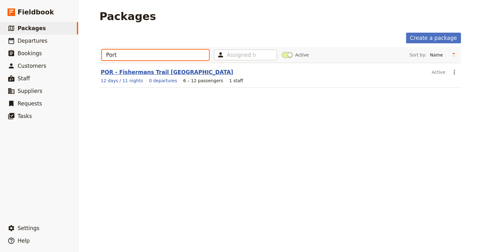
type input "Port"
click at [128, 72] on link "POR - Fishermans Trail [GEOGRAPHIC_DATA]" at bounding box center [167, 72] width 132 height 6
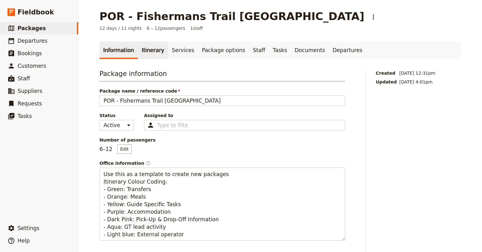
click at [145, 52] on link "Itinerary" at bounding box center [153, 50] width 30 height 18
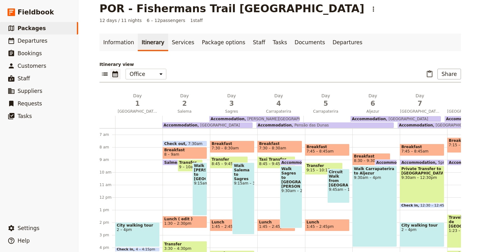
scroll to position [8, 0]
click at [446, 74] on button "Share" at bounding box center [449, 74] width 24 height 11
click at [434, 106] on span "Sales Brochure" at bounding box center [428, 105] width 33 height 6
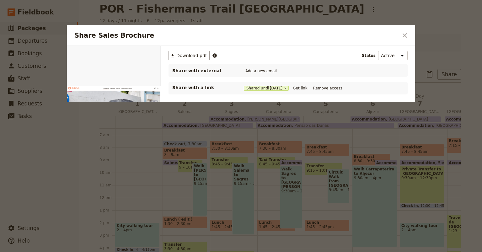
scroll to position [0, 0]
click at [305, 88] on button "Get link" at bounding box center [300, 88] width 18 height 7
click at [406, 34] on icon "Close dialog" at bounding box center [405, 36] width 8 height 8
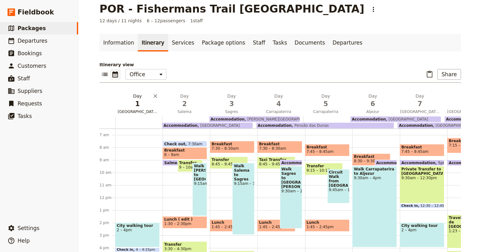
click at [142, 104] on span "1" at bounding box center [138, 103] width 40 height 9
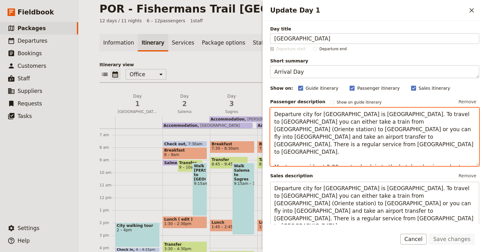
click at [297, 114] on textarea "Departure city for [GEOGRAPHIC_DATA] is [GEOGRAPHIC_DATA]. To travel to [GEOGRA…" at bounding box center [374, 137] width 209 height 58
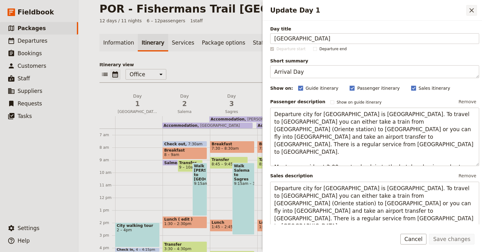
click at [470, 10] on icon "Close drawer" at bounding box center [472, 11] width 8 height 8
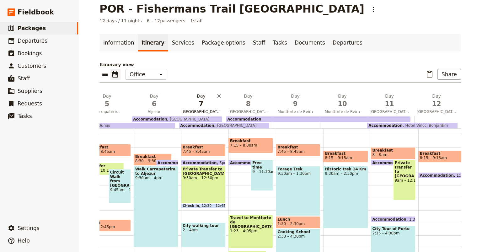
scroll to position [0, 274]
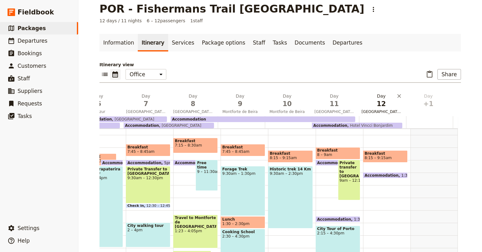
click at [380, 106] on span "12" at bounding box center [381, 103] width 40 height 9
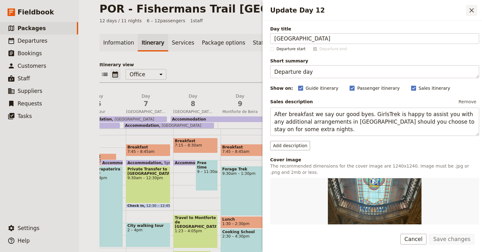
click at [472, 11] on icon "Close drawer" at bounding box center [471, 10] width 4 height 4
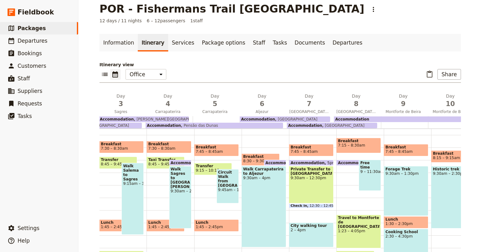
scroll to position [0, 0]
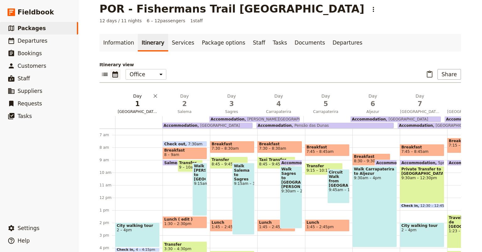
click at [139, 104] on span "1" at bounding box center [138, 103] width 40 height 9
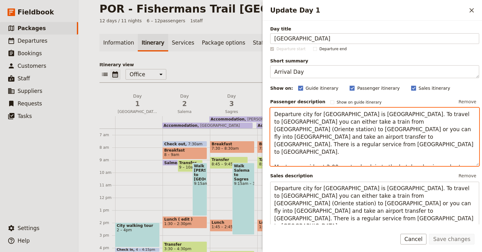
click at [298, 114] on textarea "Departure city for [GEOGRAPHIC_DATA] is [GEOGRAPHIC_DATA]. To travel to [GEOGRA…" at bounding box center [374, 137] width 209 height 58
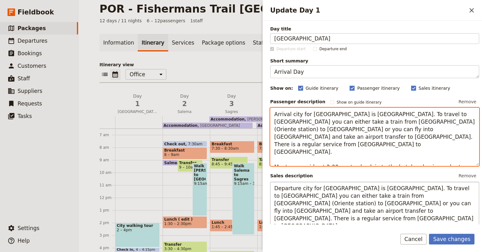
type textarea "Arrival city for [GEOGRAPHIC_DATA] is [GEOGRAPHIC_DATA]. To travel to [GEOGRAPH…"
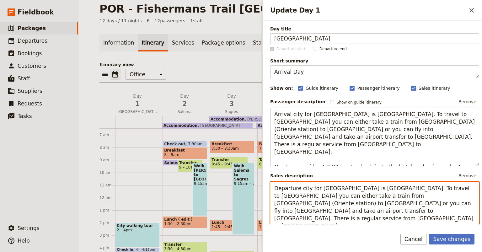
click at [297, 188] on textarea "Departure city for [GEOGRAPHIC_DATA] is [GEOGRAPHIC_DATA]. To travel to [GEOGRA…" at bounding box center [374, 222] width 209 height 81
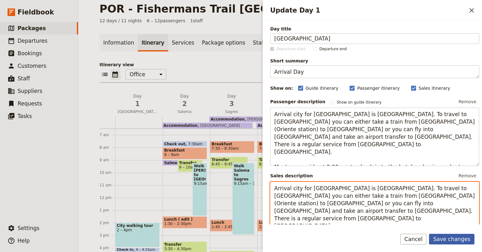
type textarea "Arrival city for [GEOGRAPHIC_DATA] is [GEOGRAPHIC_DATA]. To travel to [GEOGRAPH…"
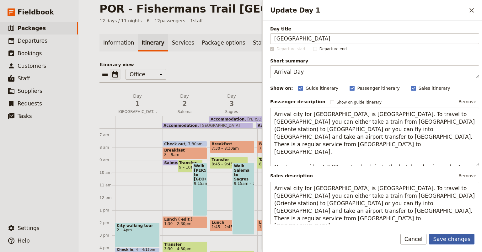
click at [446, 241] on button "Save changes" at bounding box center [451, 239] width 45 height 11
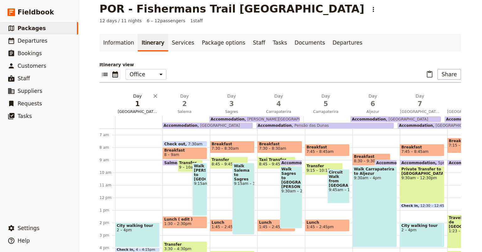
click at [143, 102] on span "1" at bounding box center [138, 103] width 40 height 9
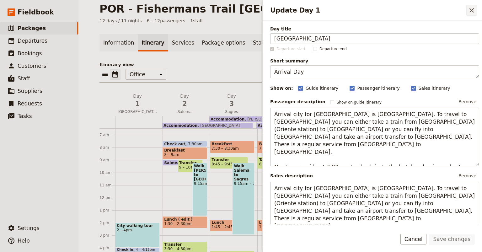
click at [471, 11] on icon "Close drawer" at bounding box center [471, 10] width 4 height 4
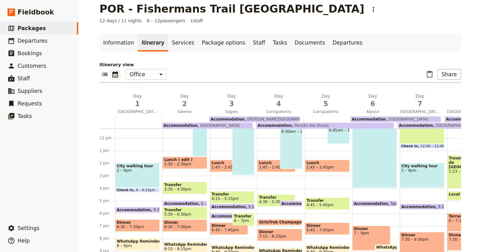
scroll to position [141, 0]
click at [134, 178] on div "City walking tour 2 – 4pm" at bounding box center [137, 174] width 45 height 25
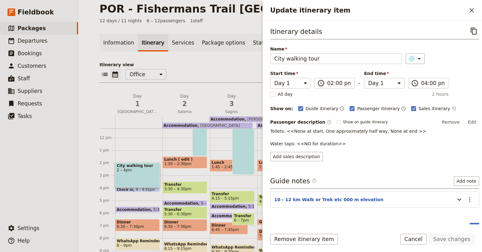
click at [139, 225] on span "6:30 – 7:30pm" at bounding box center [137, 226] width 41 height 4
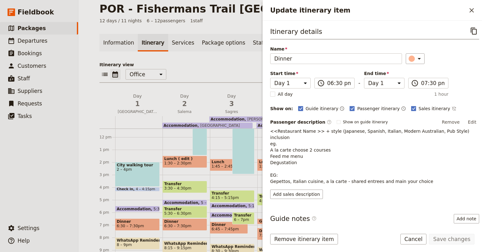
scroll to position [133, 0]
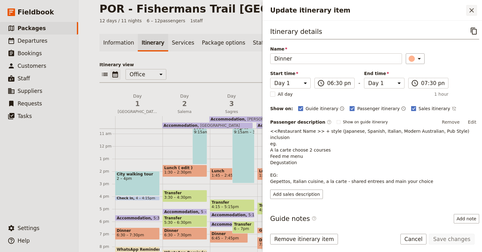
click at [472, 10] on icon "Close drawer" at bounding box center [471, 10] width 4 height 4
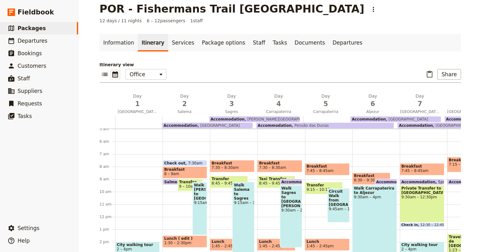
scroll to position [63, 0]
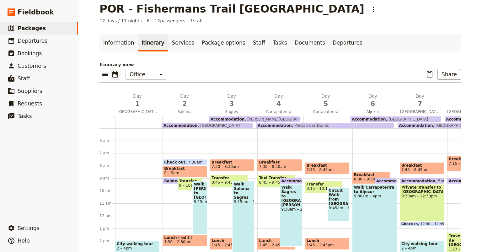
click at [187, 168] on span "Breakfast" at bounding box center [184, 168] width 41 height 4
select select "2"
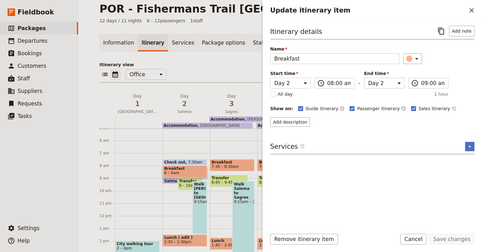
click at [198, 206] on div "Walk [PERSON_NAME] to [GEOGRAPHIC_DATA] 9:15am – 1:30pm" at bounding box center [199, 207] width 15 height 53
select select "2"
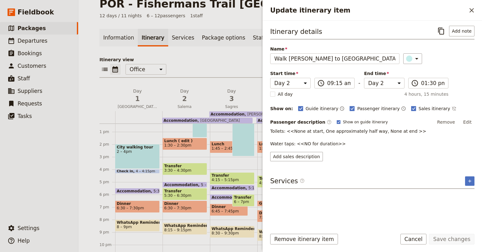
scroll to position [12, 0]
click at [191, 202] on span "Dinner" at bounding box center [184, 204] width 41 height 4
select select "2"
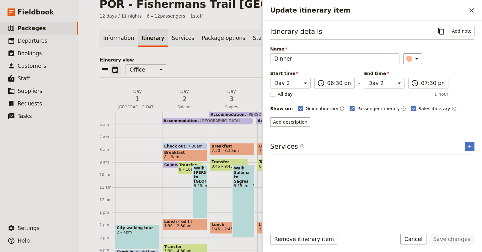
scroll to position [74, 0]
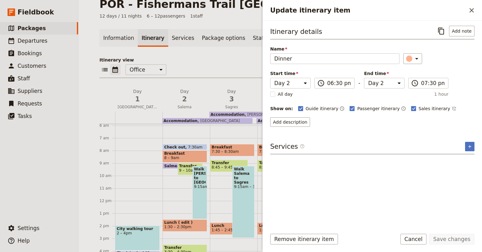
click at [231, 150] on span "7:30 – 8:30am" at bounding box center [224, 151] width 27 height 4
select select "3"
click at [239, 201] on div "Walk Salema to Sagres 9:15am – 3pm" at bounding box center [243, 202] width 22 height 72
select select "3"
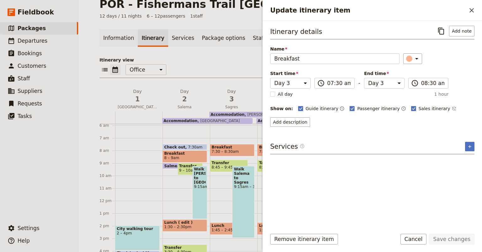
select select "3"
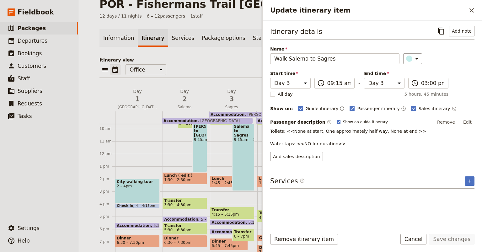
scroll to position [123, 0]
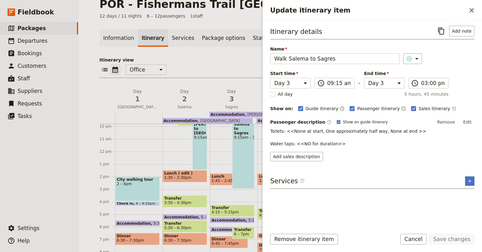
click at [221, 242] on span "6:45 – 7:45pm" at bounding box center [224, 243] width 27 height 4
select select "3"
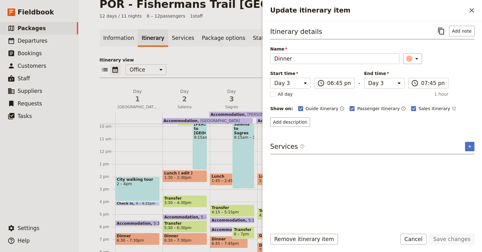
scroll to position [127, 0]
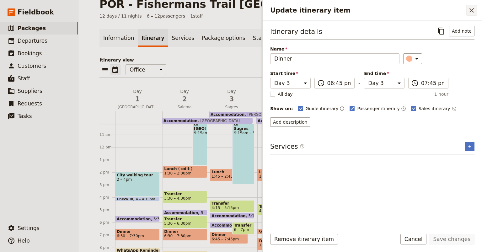
click at [471, 11] on icon "Close drawer" at bounding box center [472, 11] width 8 height 8
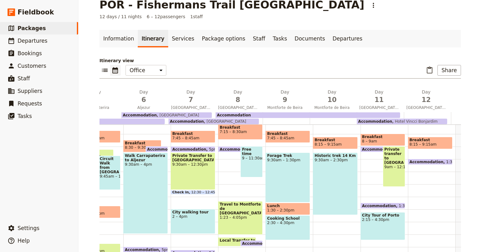
scroll to position [91, 0]
click at [386, 175] on div "Private transfer to [GEOGRAPHIC_DATA] 9am – 12:15pm" at bounding box center [394, 166] width 22 height 40
select select "11"
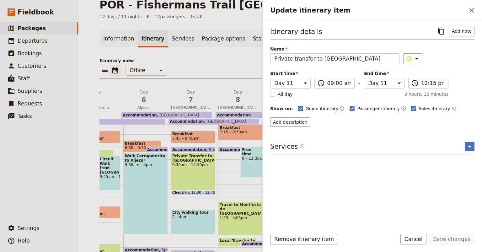
click at [412, 108] on polygon "Update itinerary item" at bounding box center [413, 107] width 3 height 3
click at [411, 105] on input "Sales itinerary" at bounding box center [411, 105] width 0 height 0
checkbox input "false"
click at [452, 239] on button "Save changes" at bounding box center [451, 239] width 45 height 11
